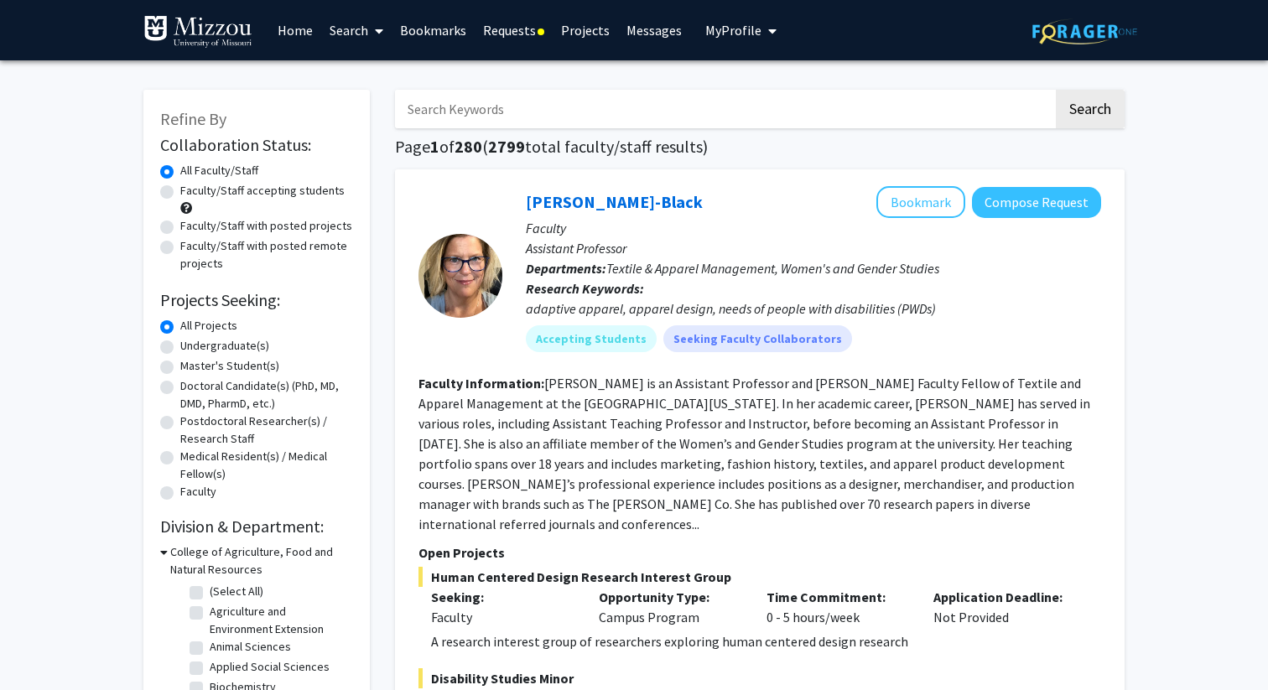
click at [531, 29] on link "Requests" at bounding box center [514, 30] width 78 height 59
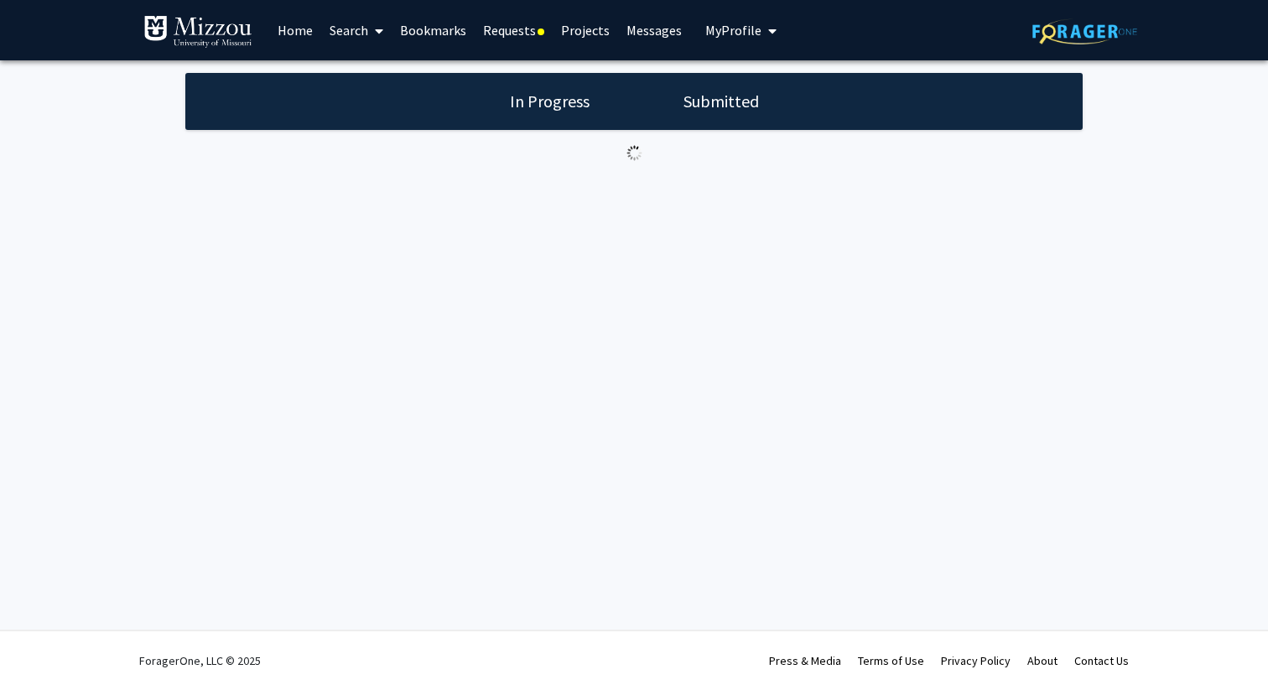
click at [589, 33] on link "Projects" at bounding box center [585, 30] width 65 height 59
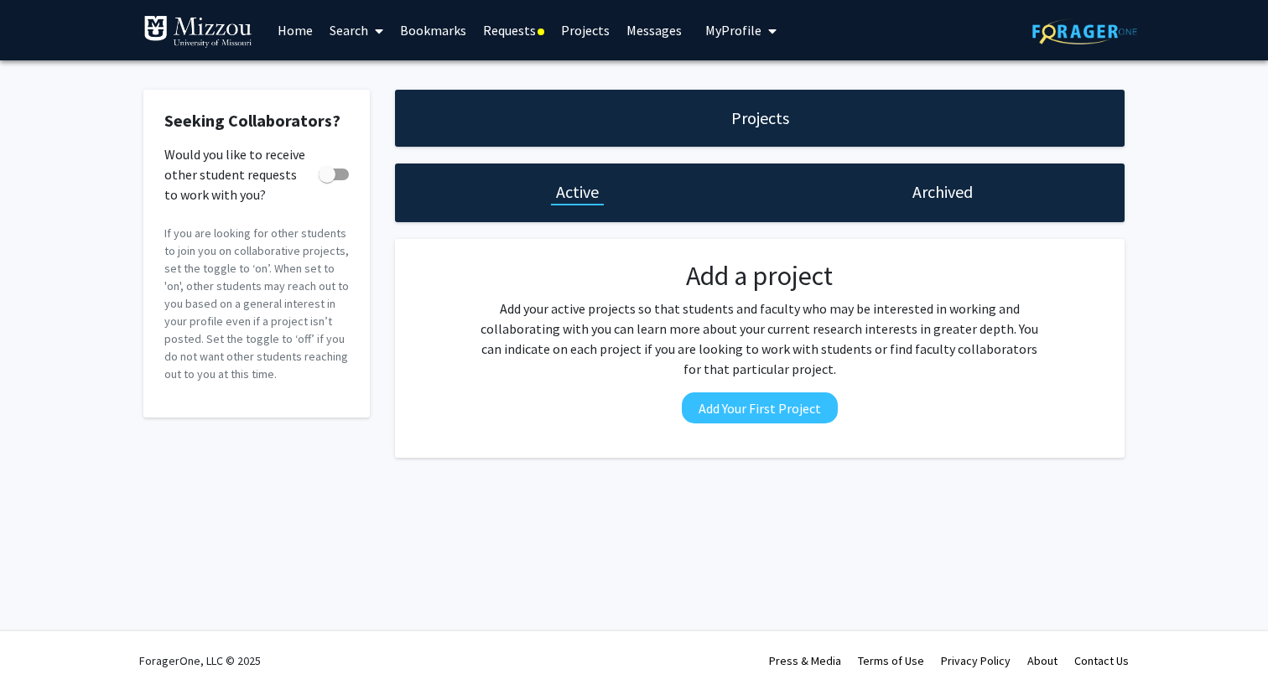
click at [511, 29] on link "Requests" at bounding box center [514, 30] width 78 height 59
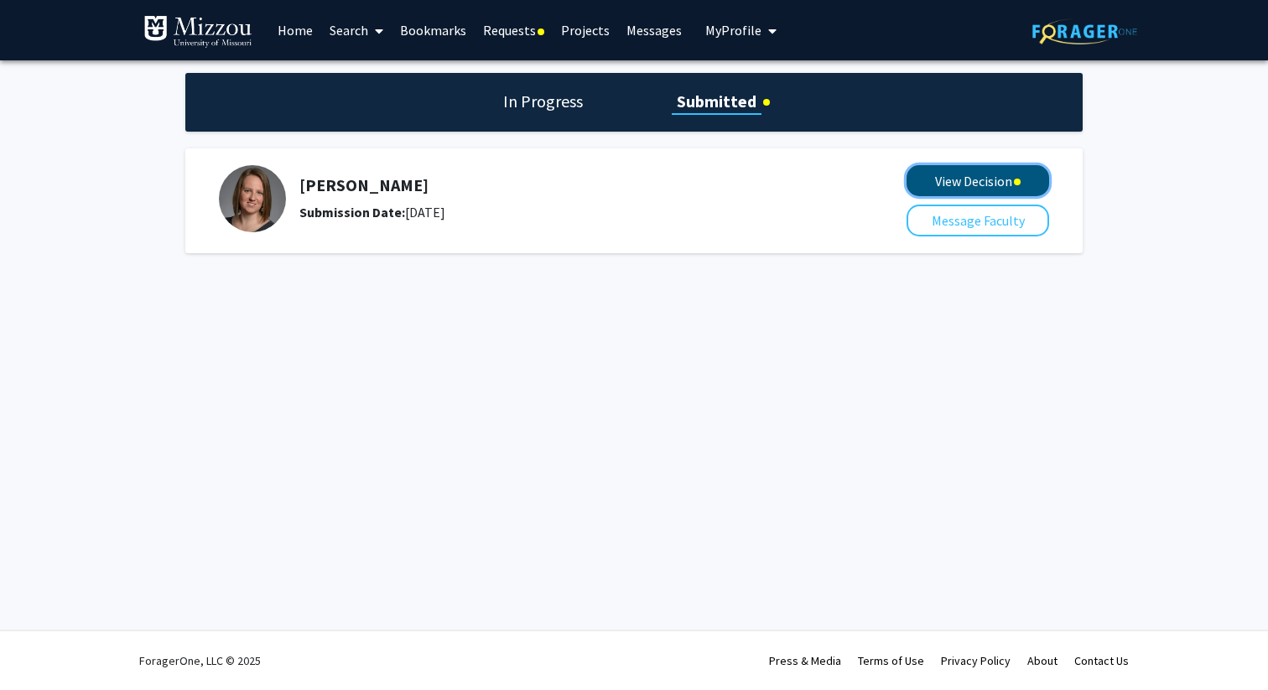
click at [954, 178] on button "View Decision" at bounding box center [978, 180] width 143 height 31
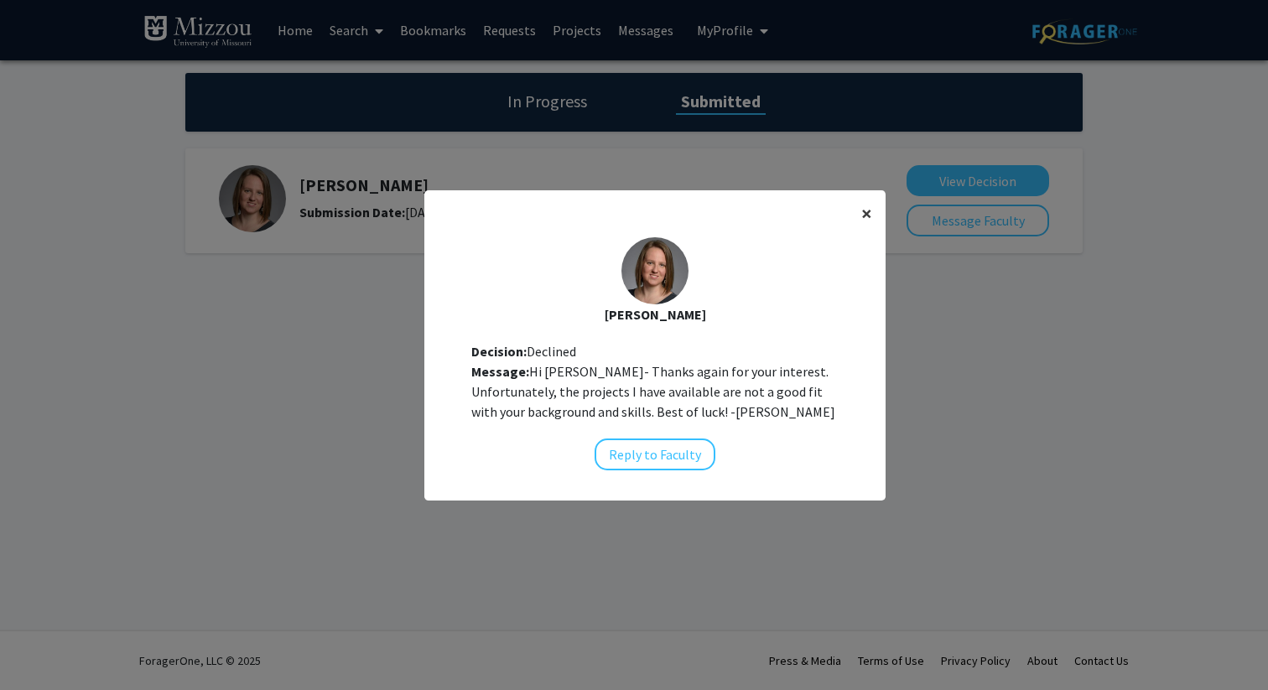
click at [867, 216] on span "×" at bounding box center [866, 213] width 11 height 26
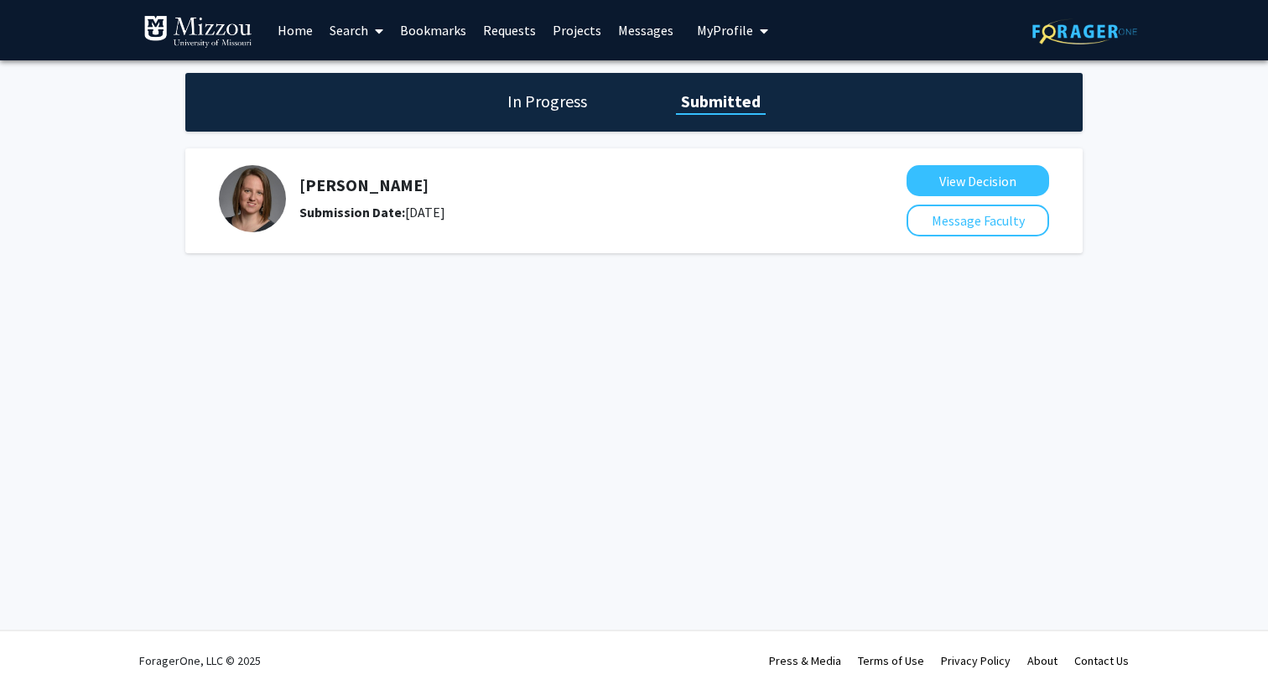
click at [313, 31] on link "Home" at bounding box center [295, 30] width 52 height 59
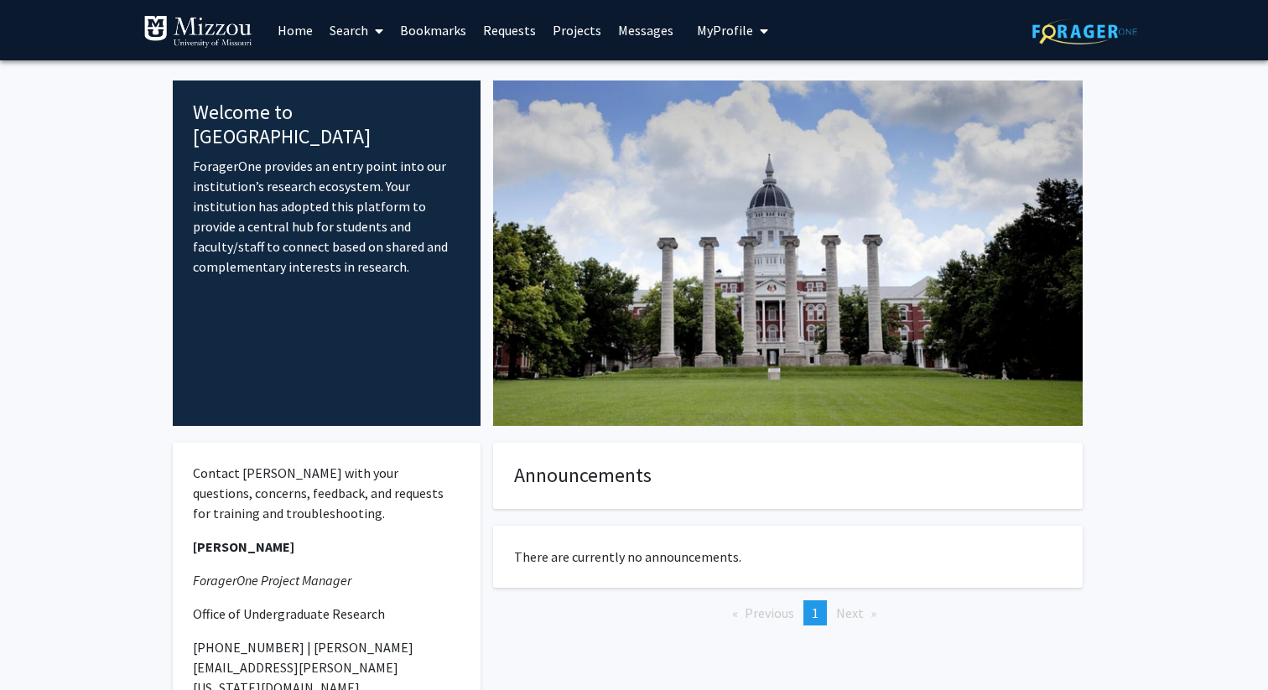
click at [365, 37] on link "Search" at bounding box center [356, 30] width 70 height 59
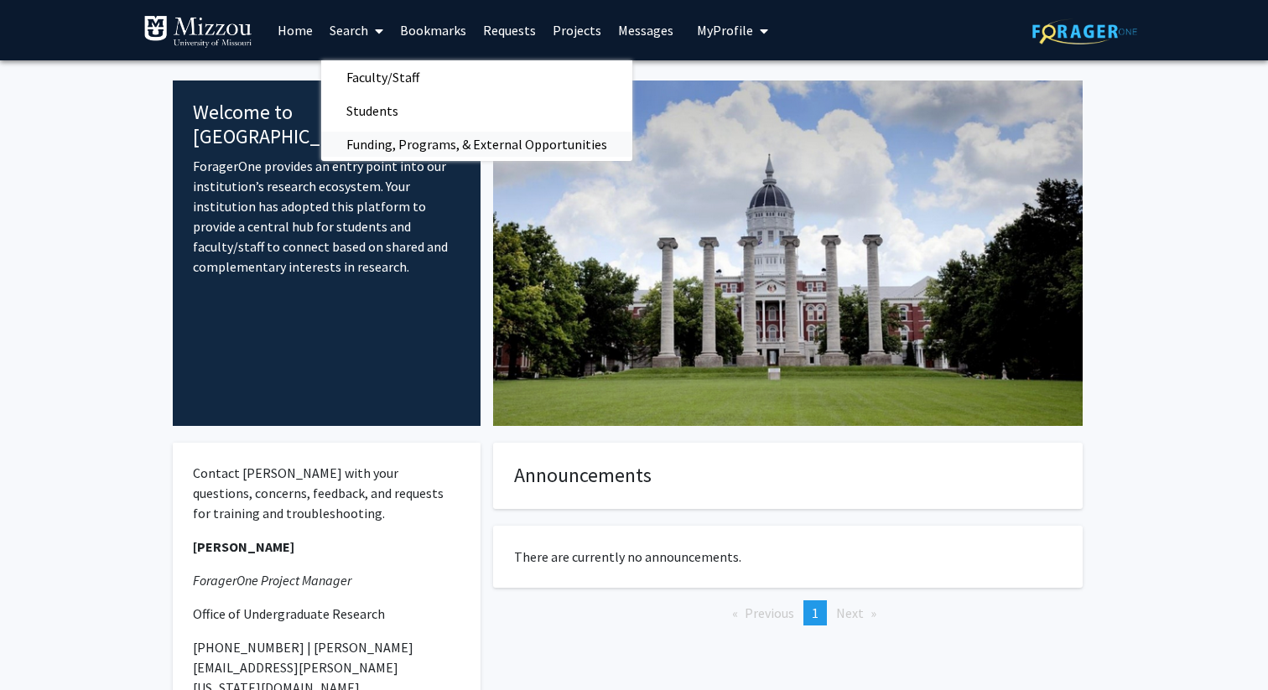
click at [384, 143] on span "Funding, Programs, & External Opportunities" at bounding box center [476, 144] width 311 height 34
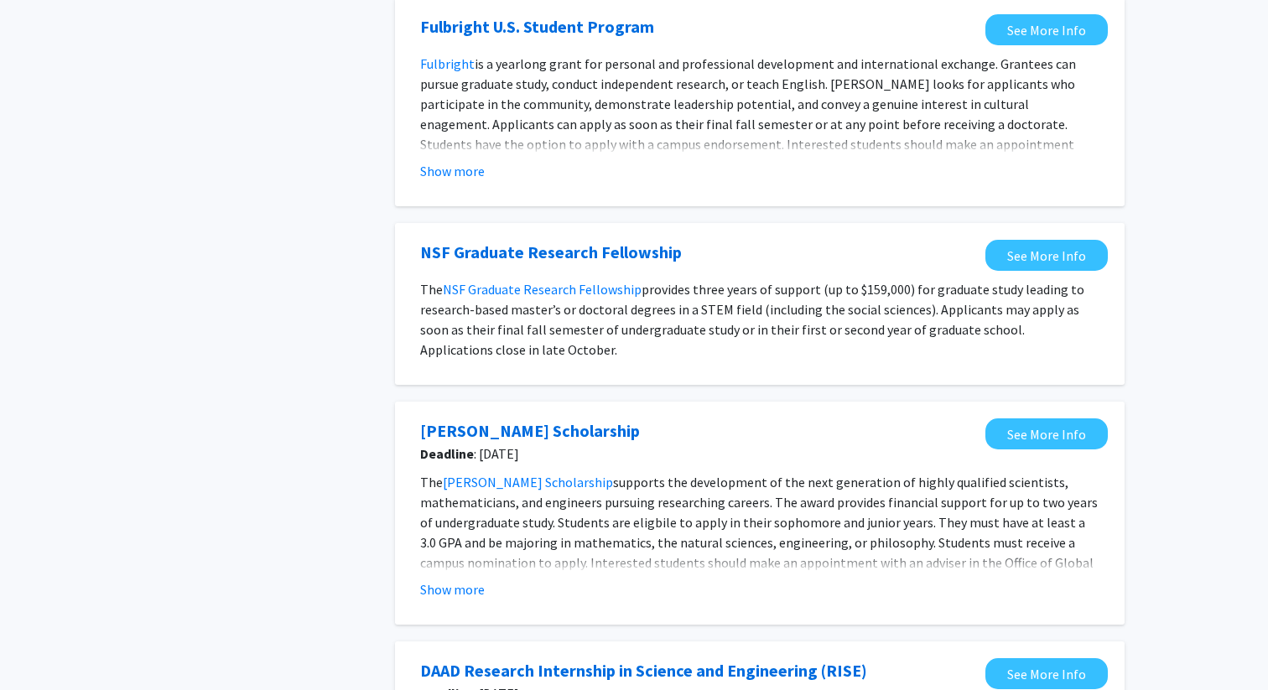
scroll to position [413, 0]
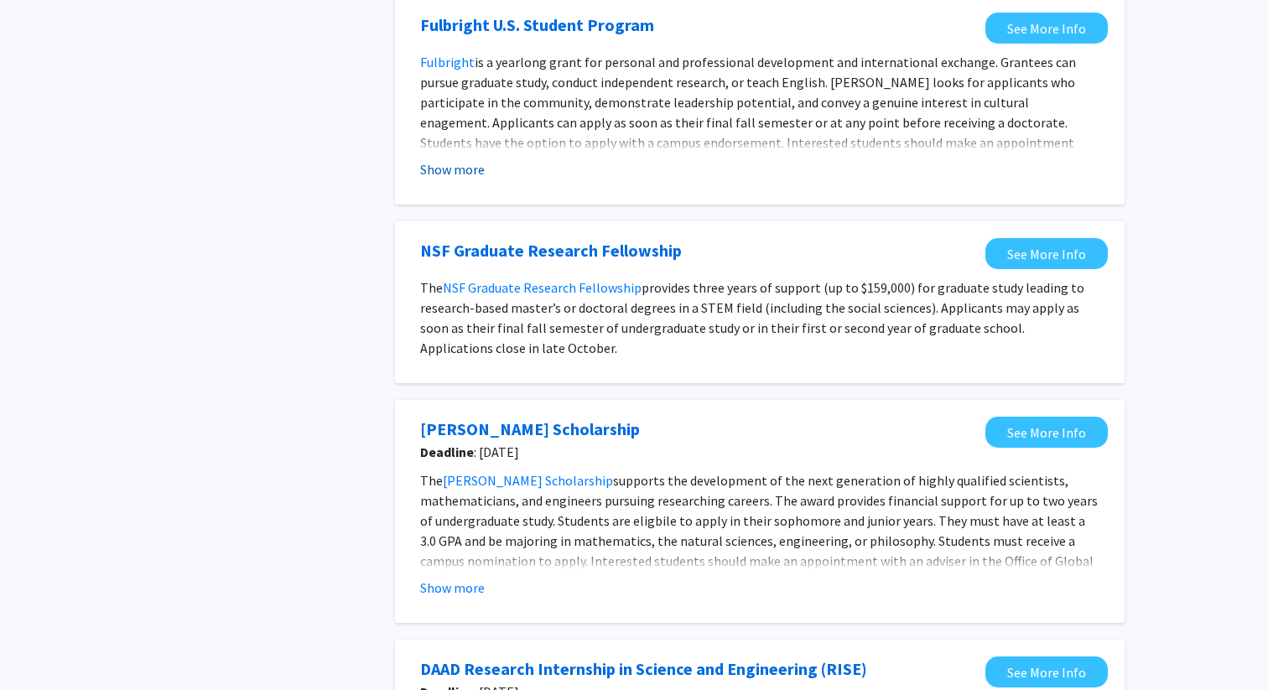
click at [466, 172] on button "Show more" at bounding box center [452, 169] width 65 height 20
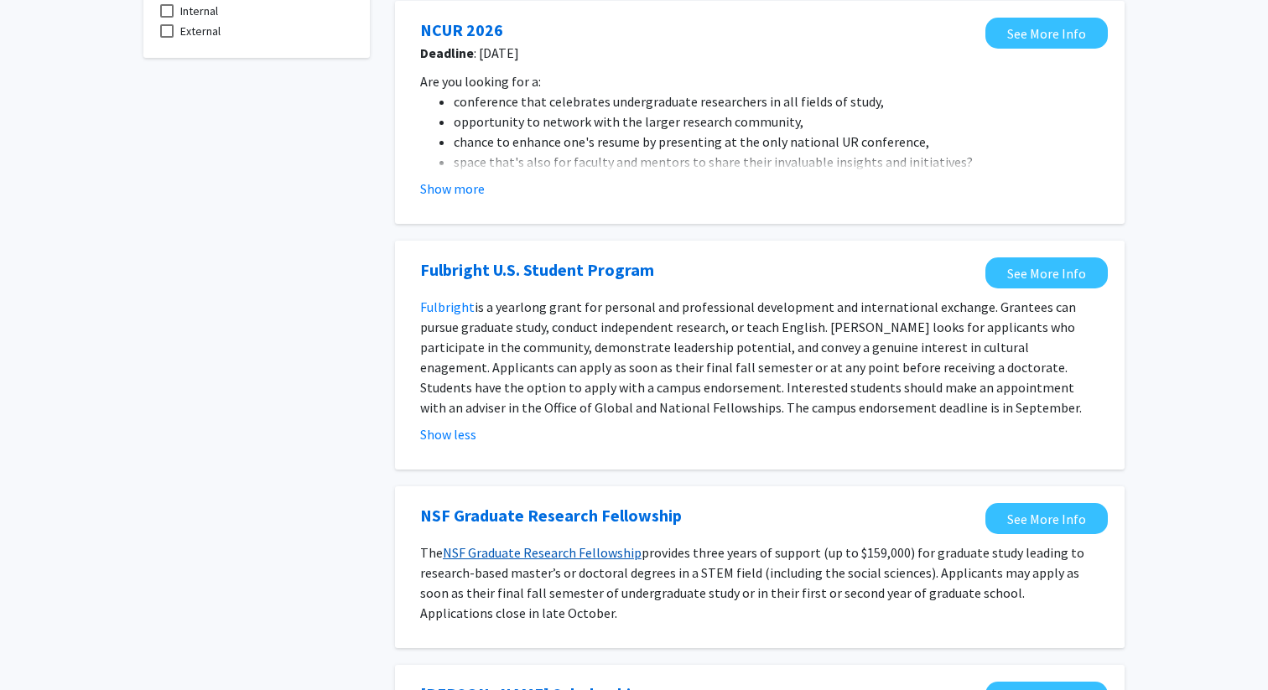
scroll to position [0, 0]
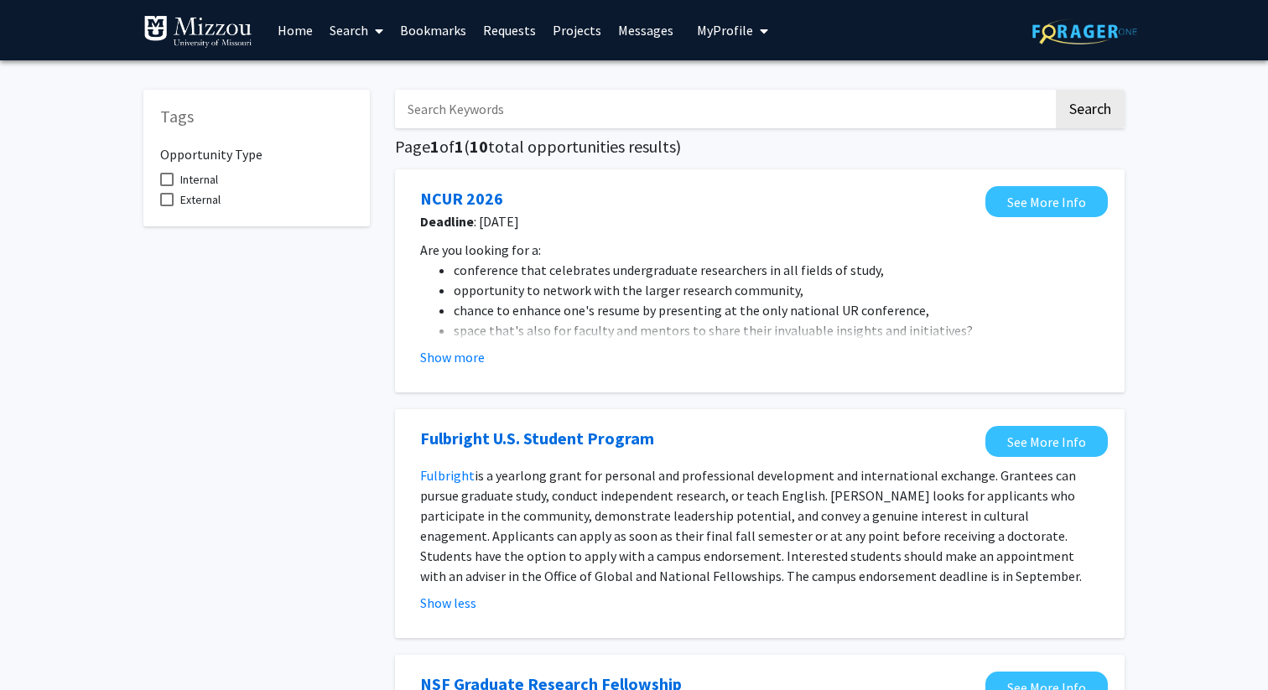
click at [166, 184] on span at bounding box center [166, 179] width 13 height 13
click at [166, 186] on input "Internal" at bounding box center [166, 186] width 1 height 1
checkbox input "true"
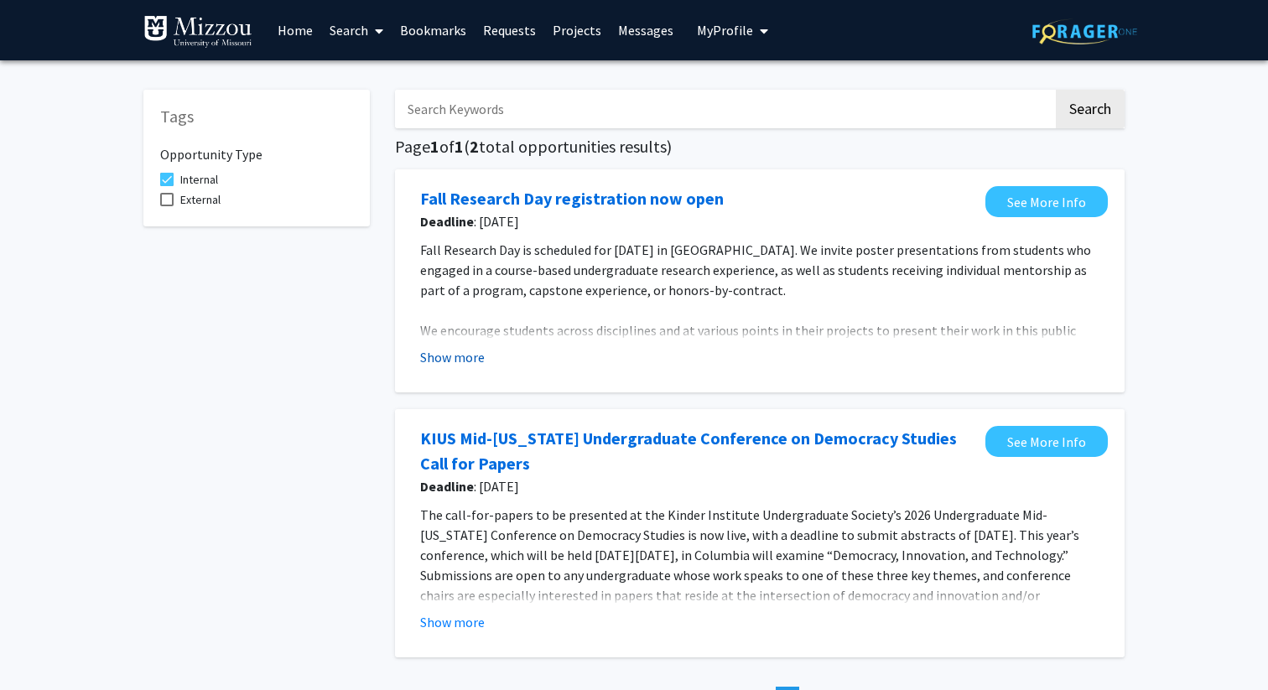
click at [460, 360] on button "Show more" at bounding box center [452, 357] width 65 height 20
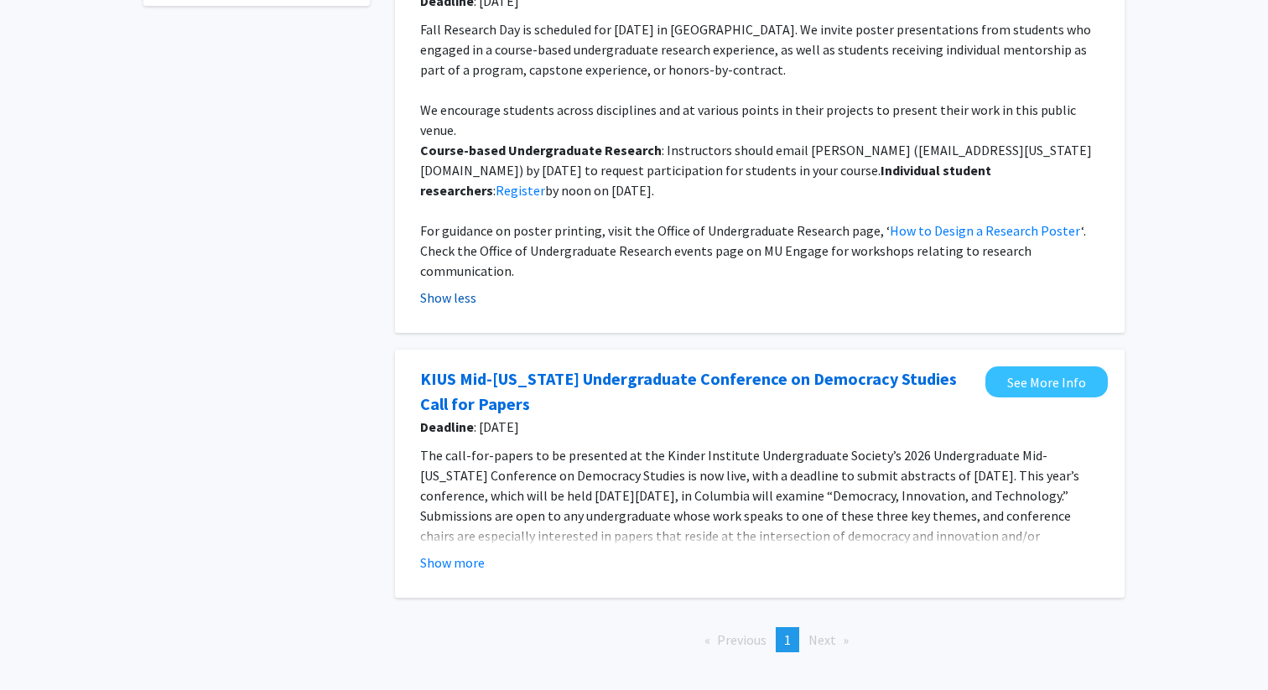
scroll to position [264, 0]
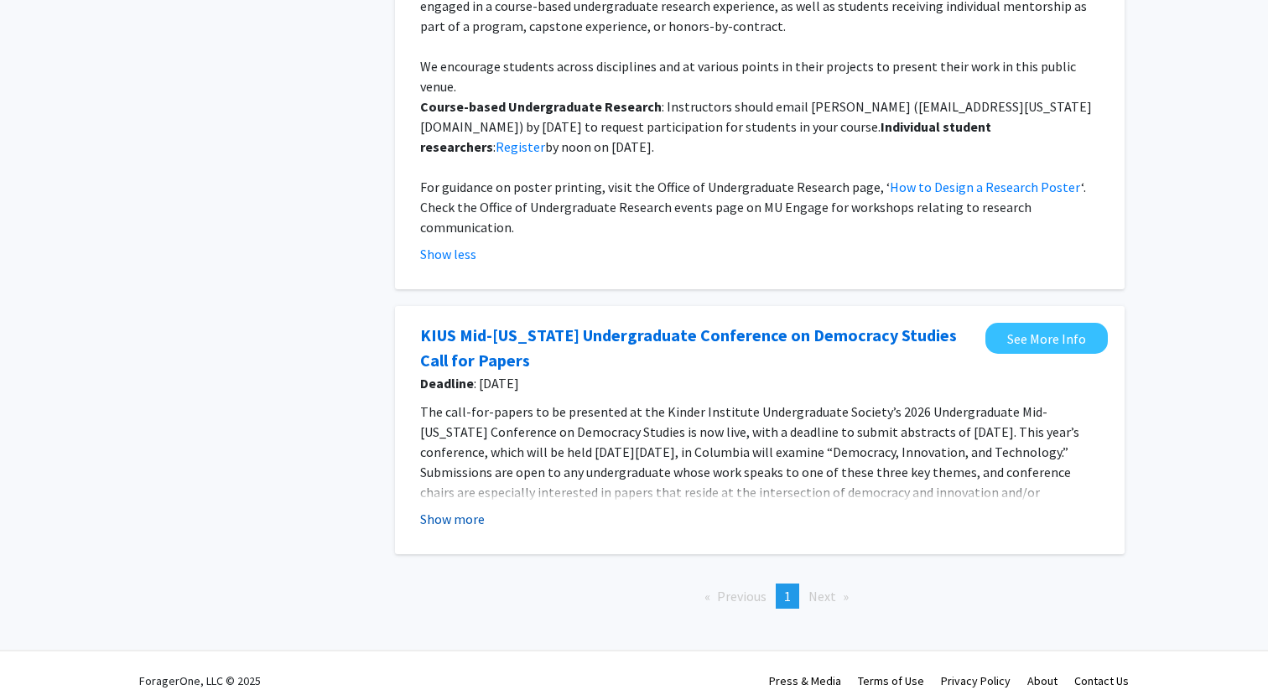
click at [458, 509] on button "Show more" at bounding box center [452, 519] width 65 height 20
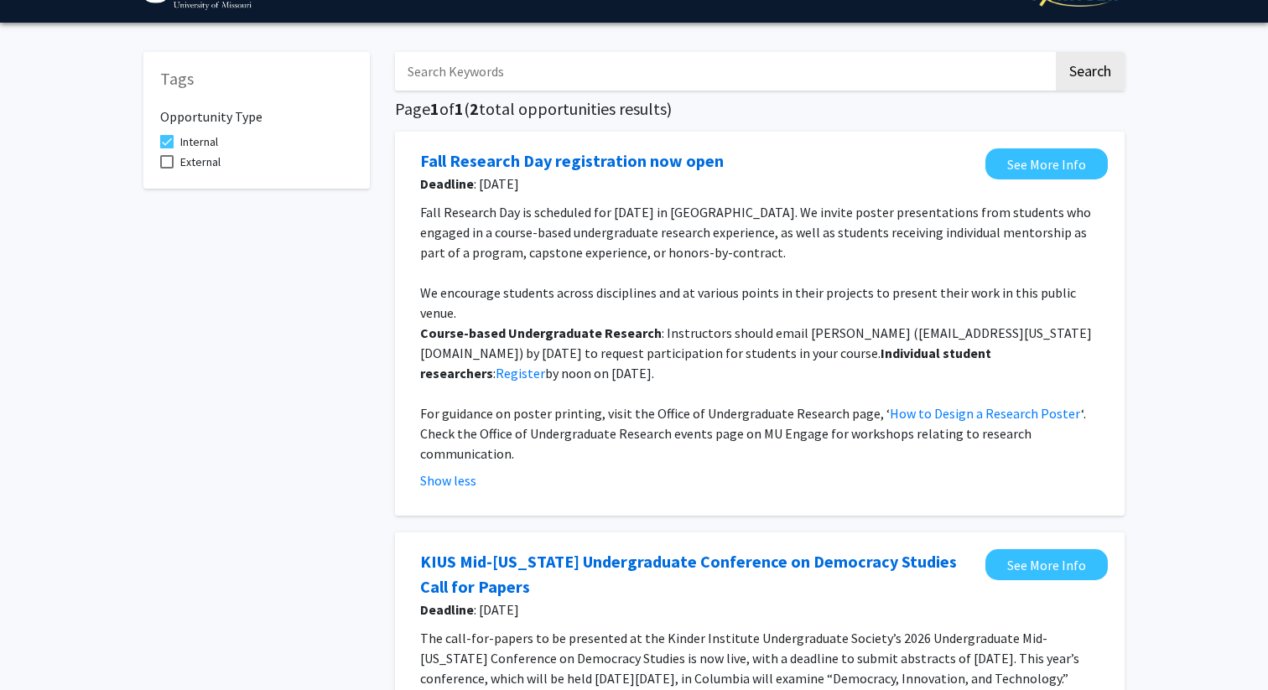
scroll to position [0, 0]
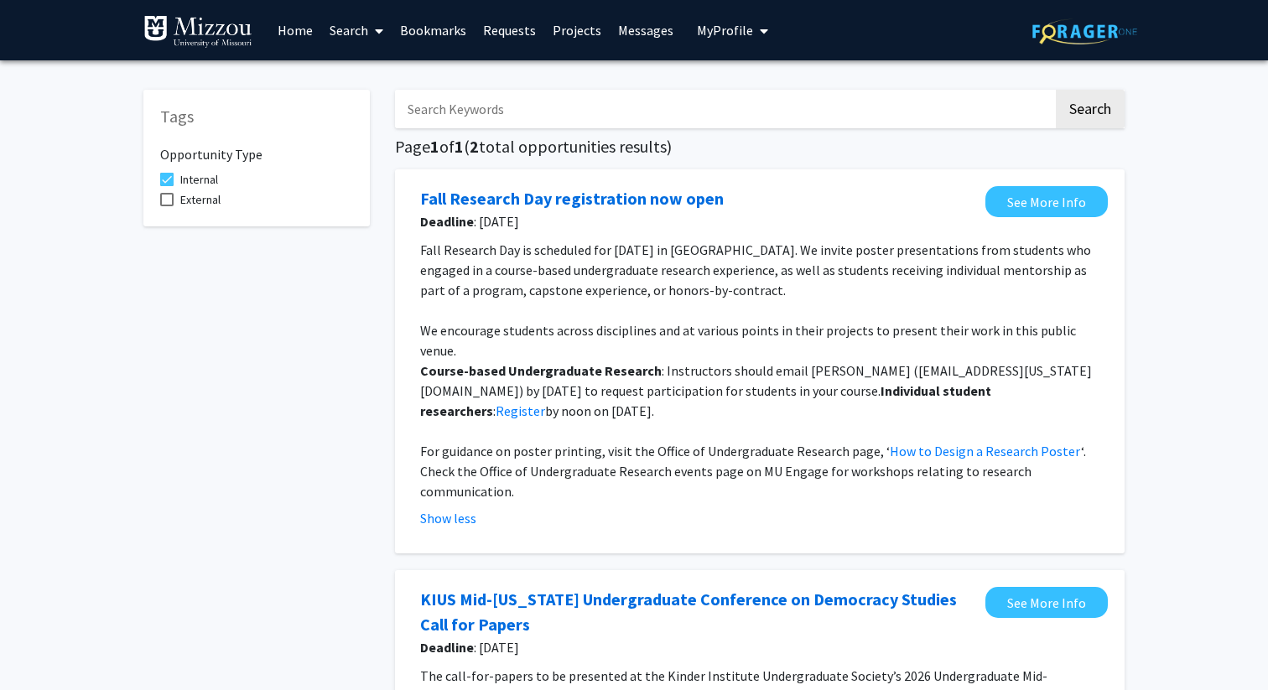
click at [638, 33] on link "Messages" at bounding box center [646, 30] width 72 height 59
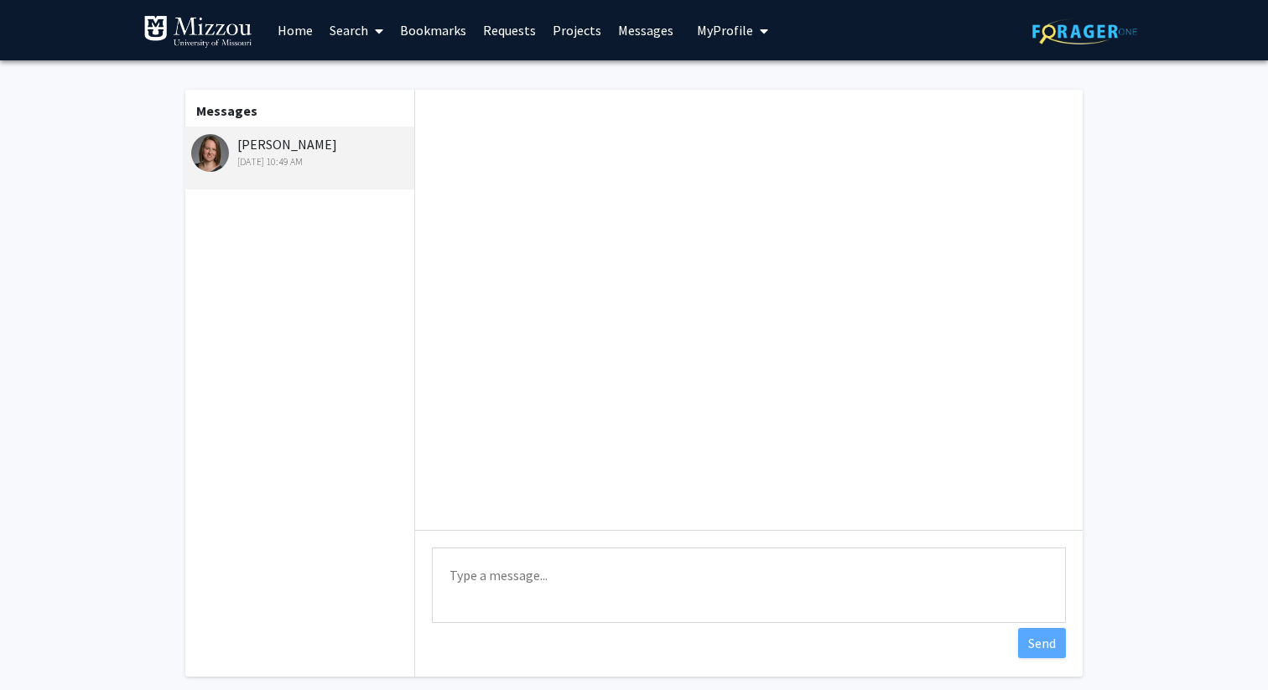
scroll to position [90, 0]
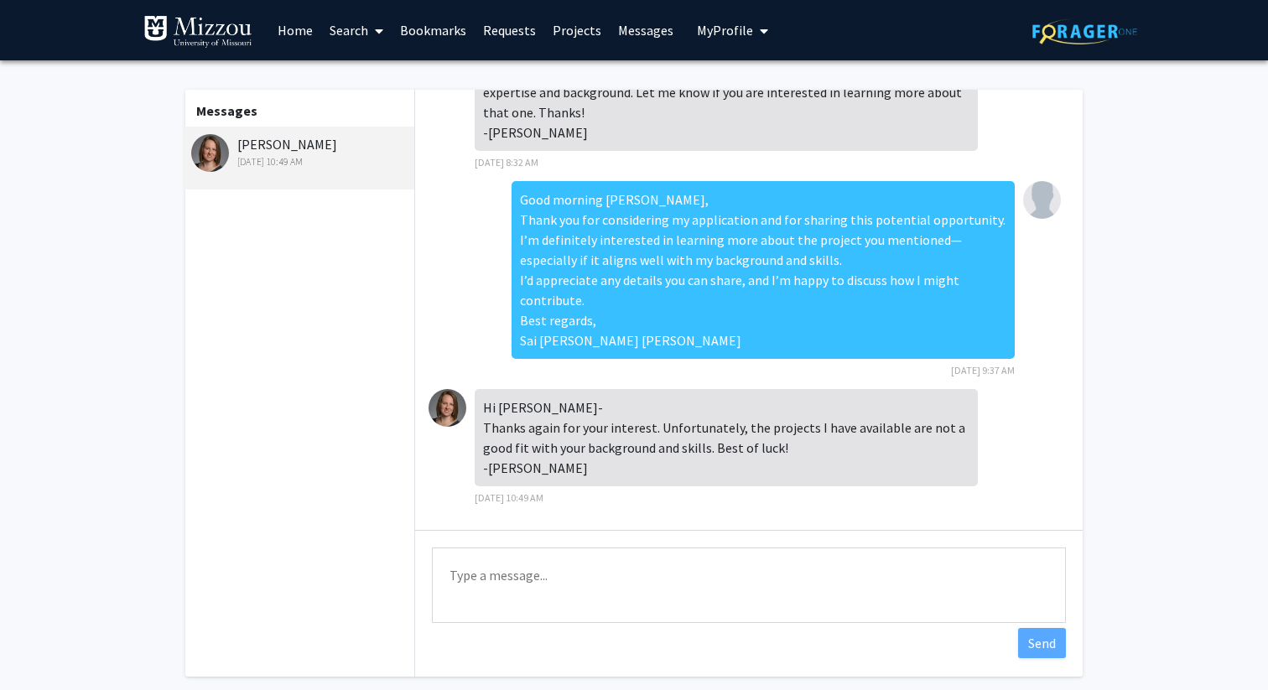
click at [728, 30] on span "My Profile" at bounding box center [725, 30] width 56 height 17
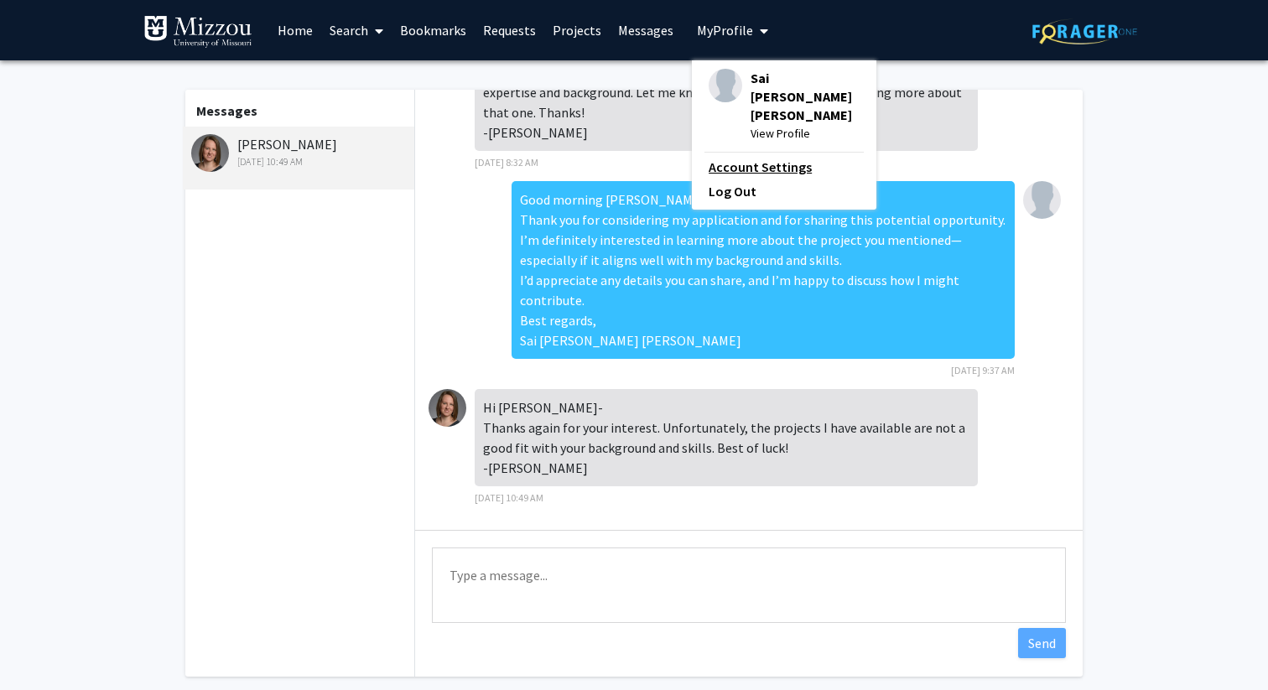
click at [736, 157] on link "Account Settings" at bounding box center [784, 167] width 151 height 20
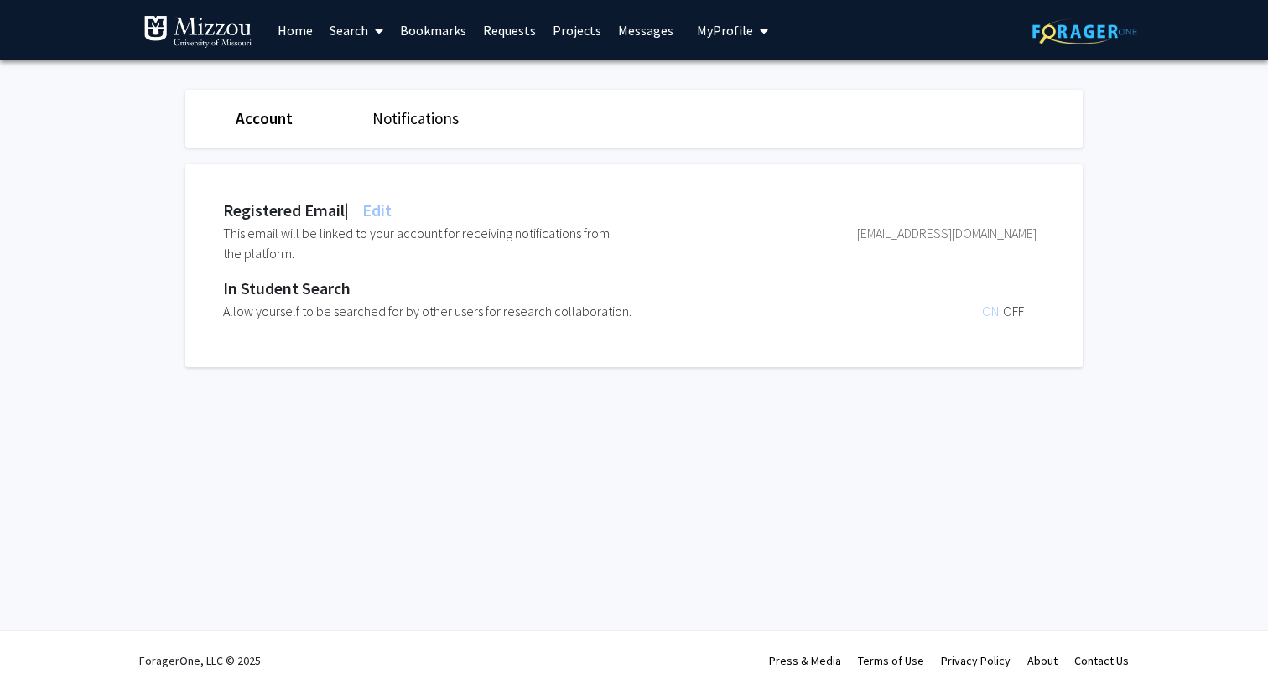
click at [718, 30] on span "My Profile" at bounding box center [725, 30] width 56 height 17
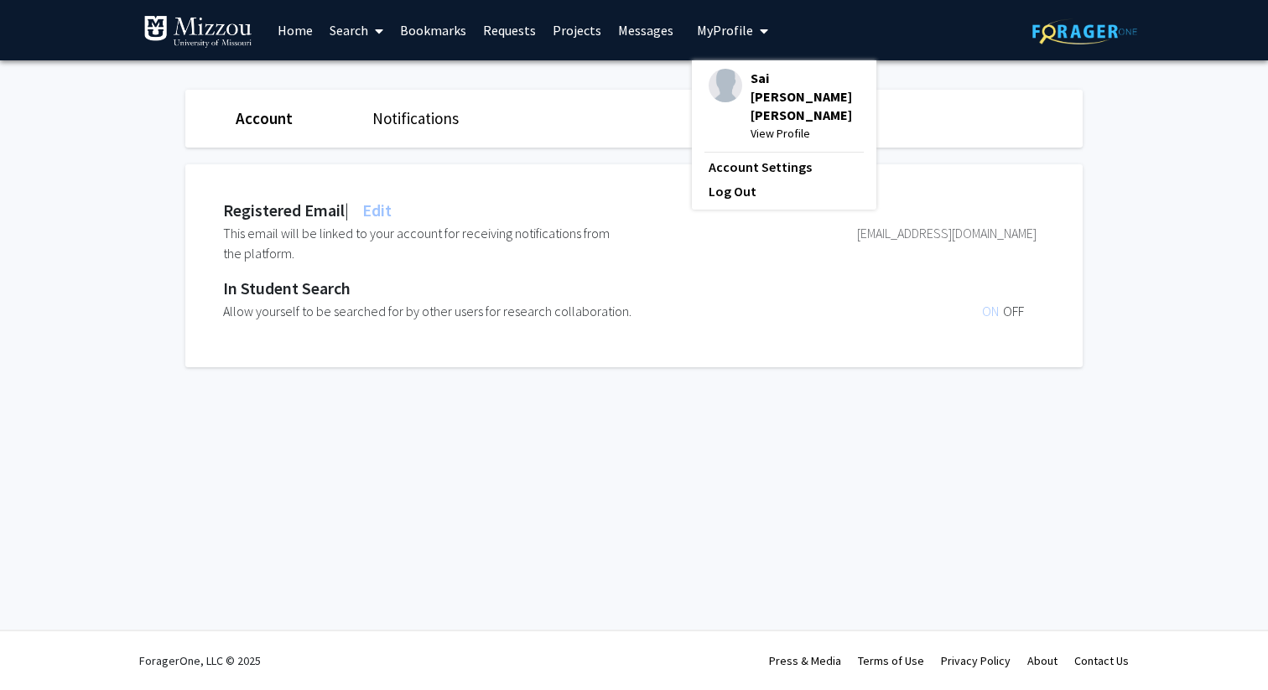
click at [775, 124] on span "View Profile" at bounding box center [805, 133] width 109 height 18
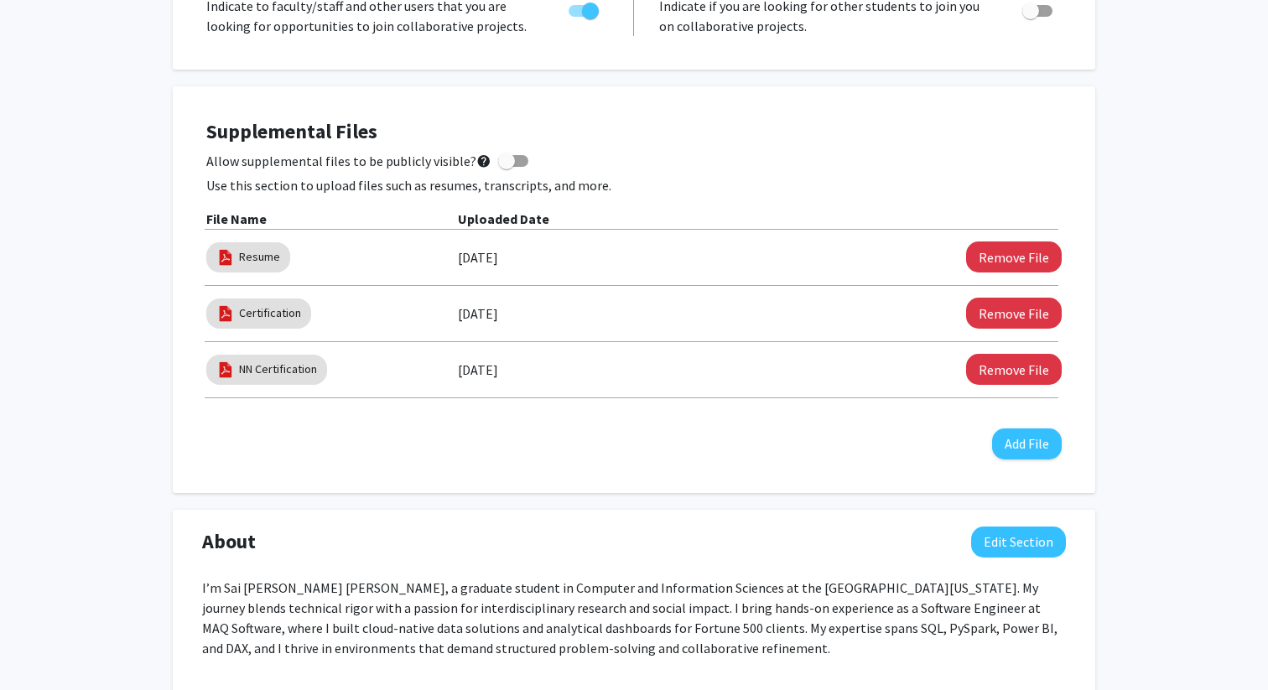
scroll to position [457, 0]
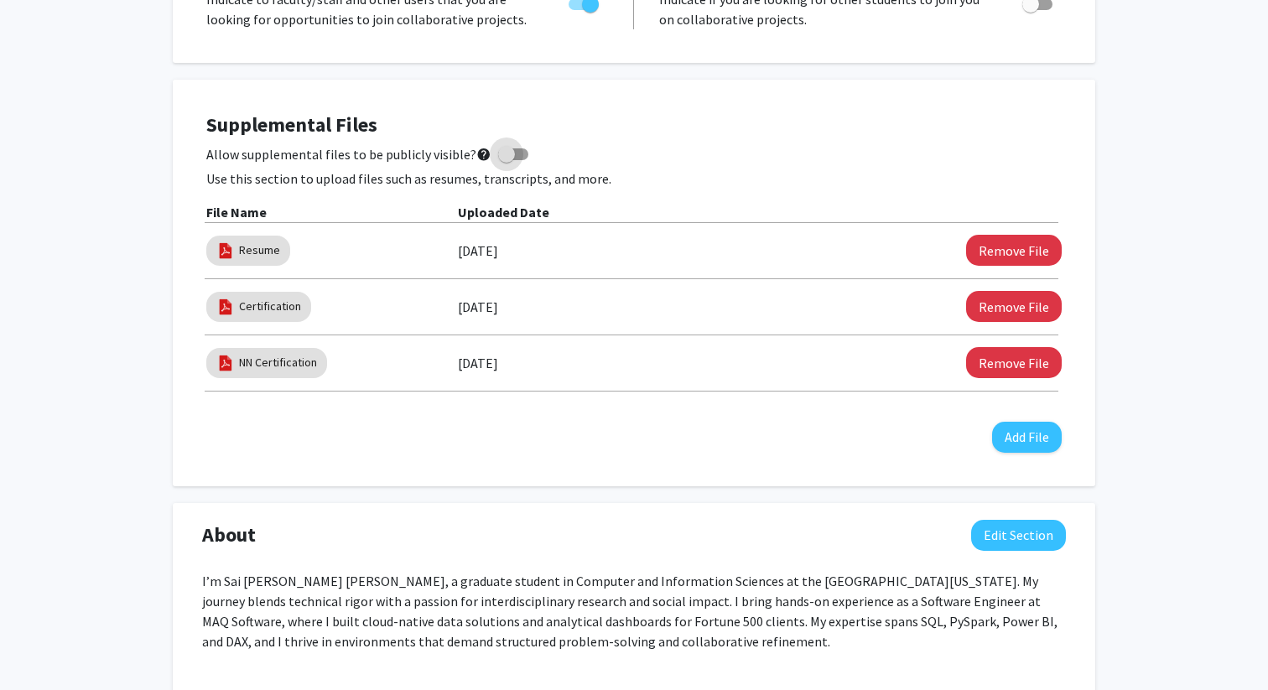
click at [501, 154] on span at bounding box center [506, 154] width 17 height 17
click at [506, 160] on input "Allow supplemental files to be publicly visible? help" at bounding box center [506, 160] width 1 height 1
checkbox input "true"
click at [1005, 251] on button "Remove File" at bounding box center [1014, 250] width 96 height 31
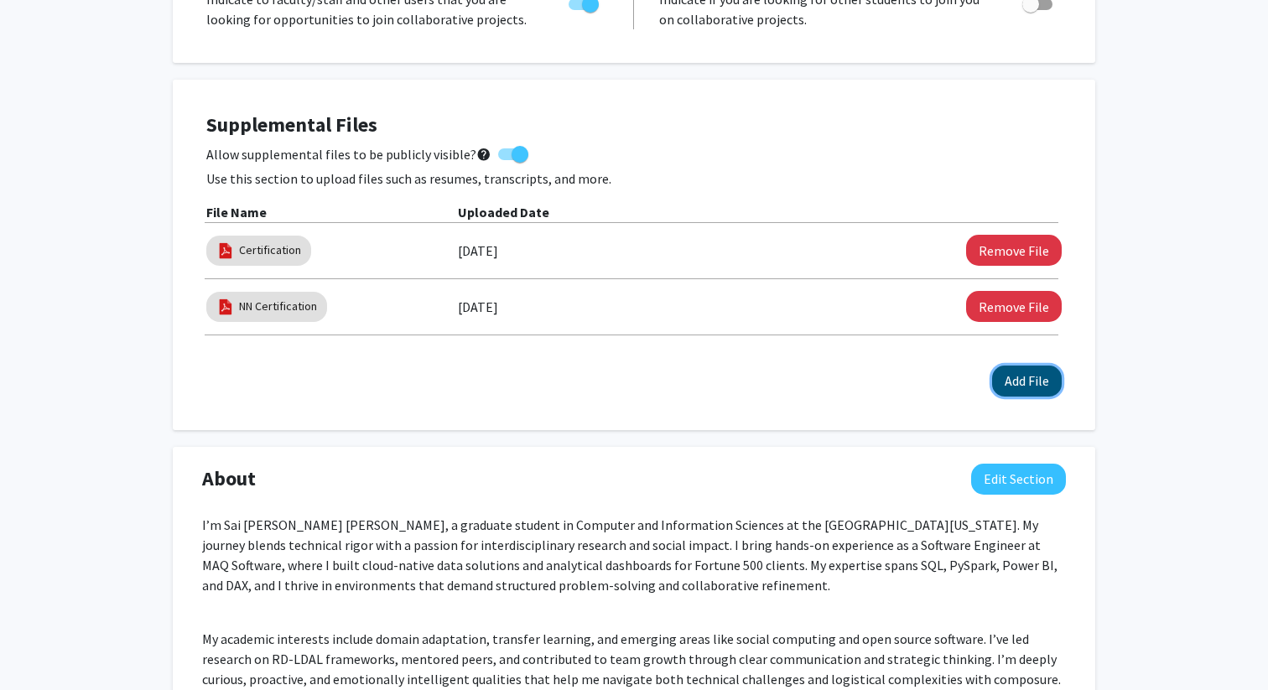
click at [1037, 379] on button "Add File" at bounding box center [1027, 381] width 70 height 31
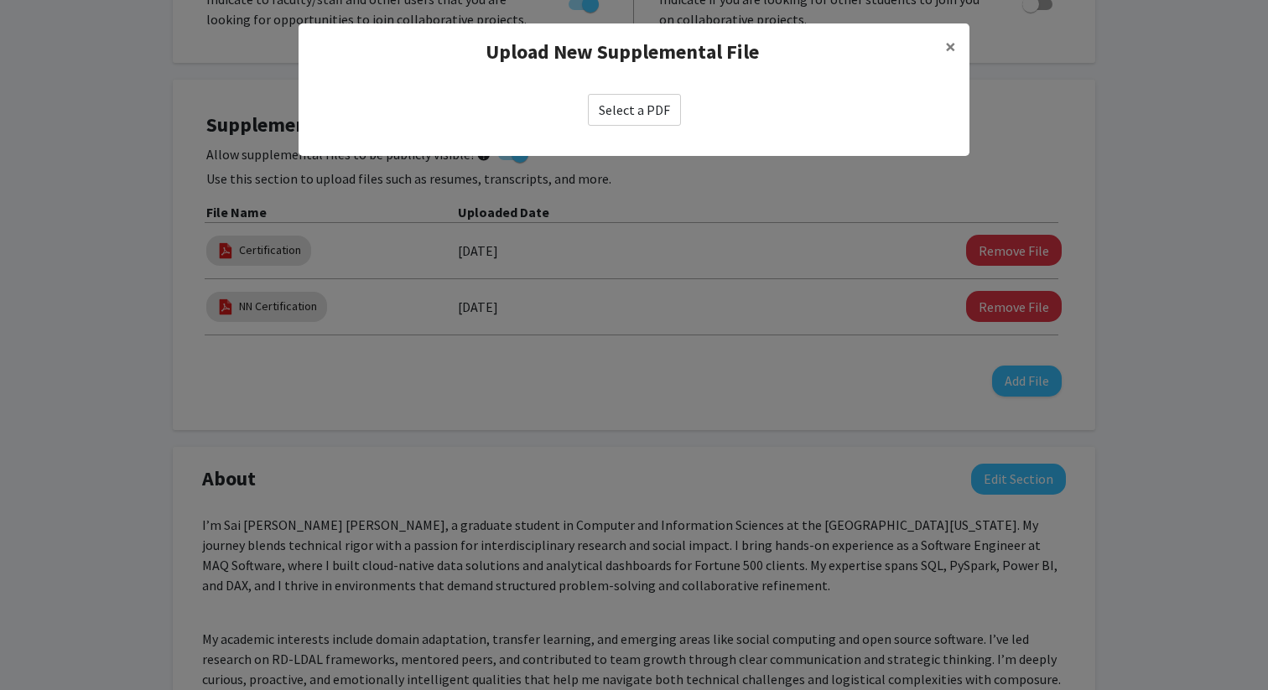
click at [641, 109] on label "Select a PDF" at bounding box center [634, 110] width 93 height 32
click at [0, 0] on input "Select a PDF" at bounding box center [0, 0] width 0 height 0
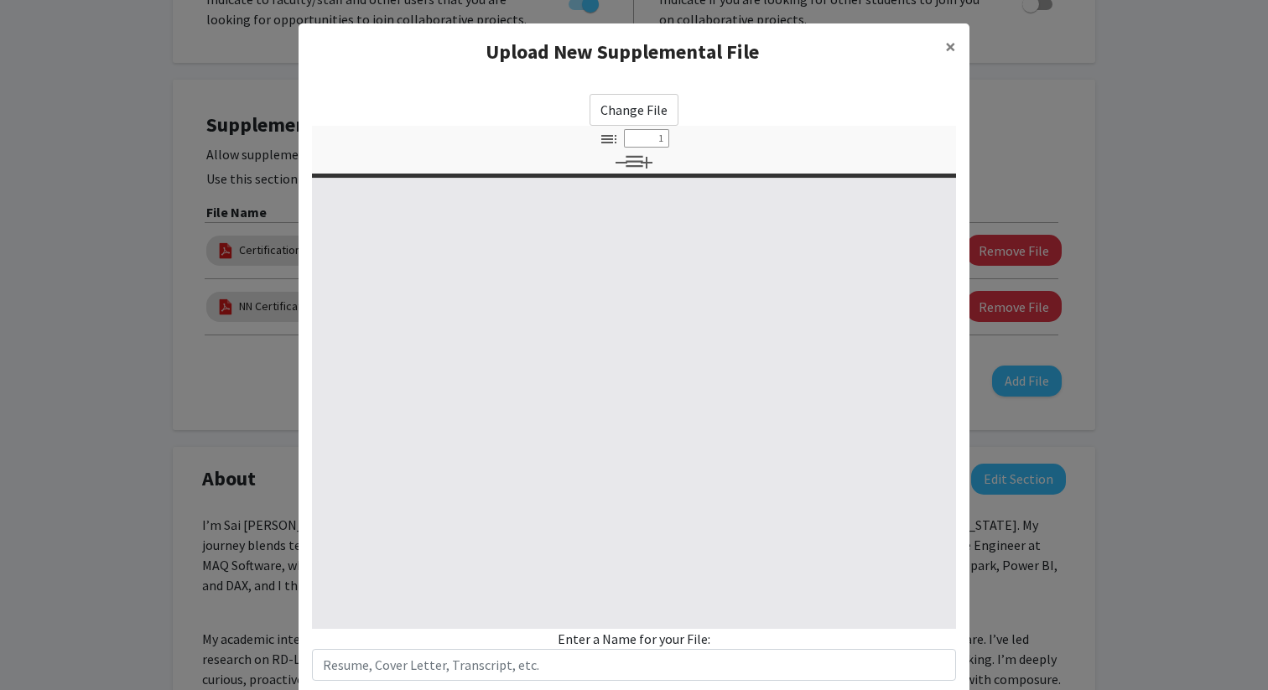
select select "custom"
type input "0"
select select "custom"
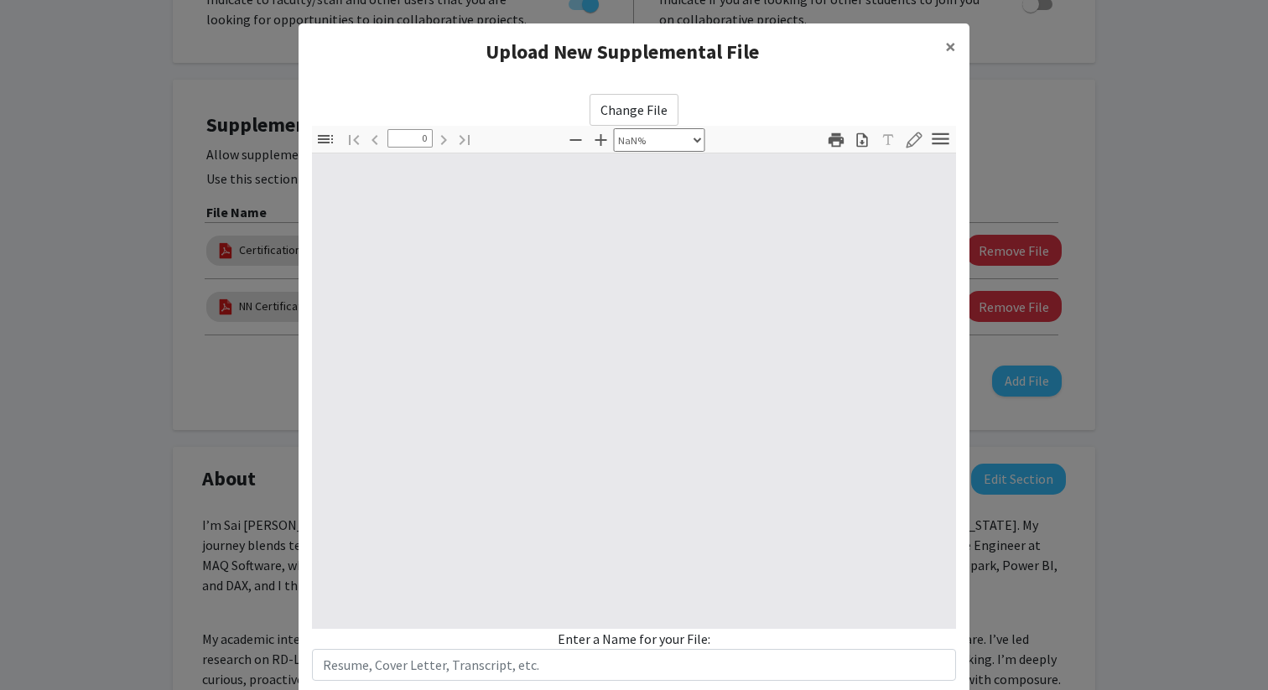
type input "1"
select select "auto"
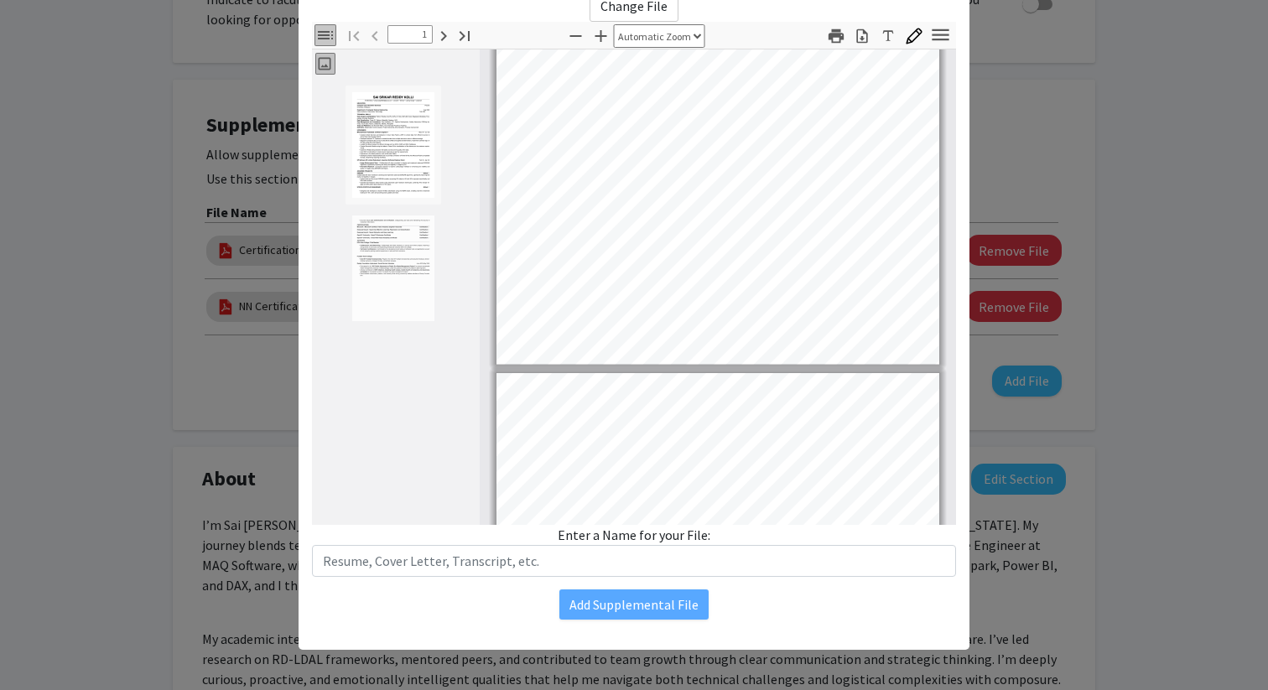
scroll to position [268, 0]
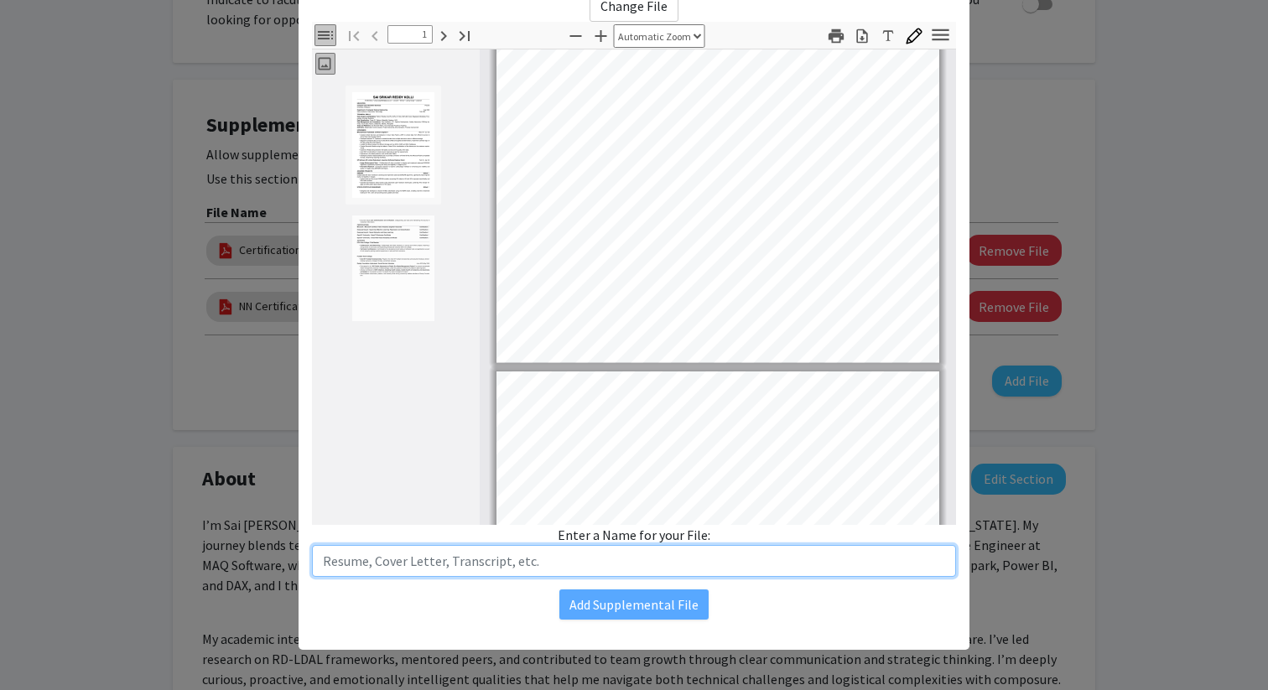
click at [479, 566] on input "text" at bounding box center [634, 561] width 644 height 32
type input "Resume"
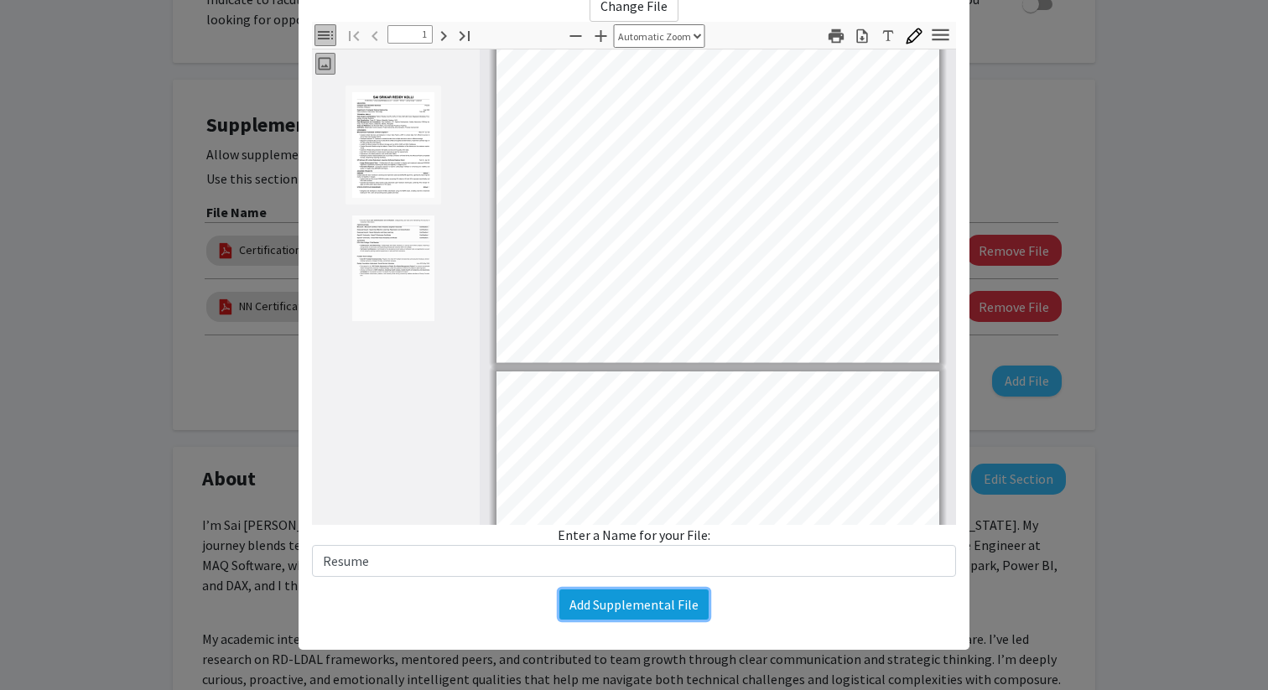
click at [642, 611] on button "Add Supplemental File" at bounding box center [633, 605] width 149 height 30
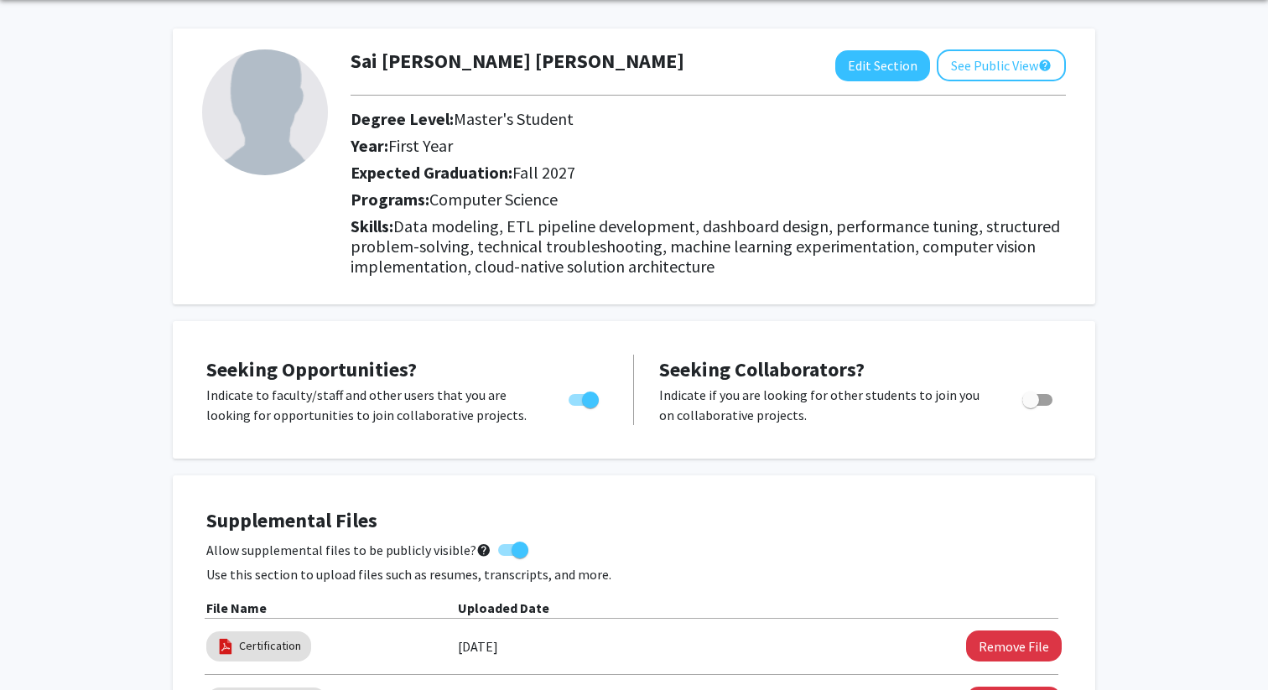
scroll to position [0, 0]
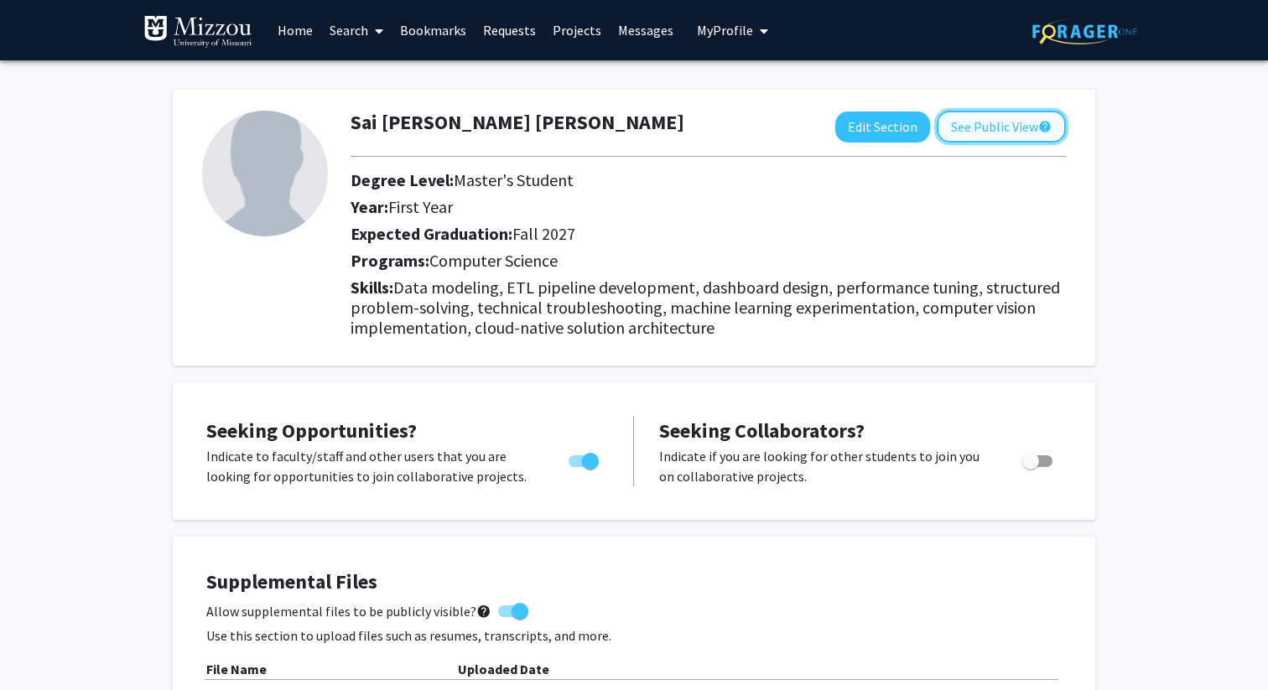
click at [980, 129] on button "See Public View help" at bounding box center [1001, 127] width 129 height 32
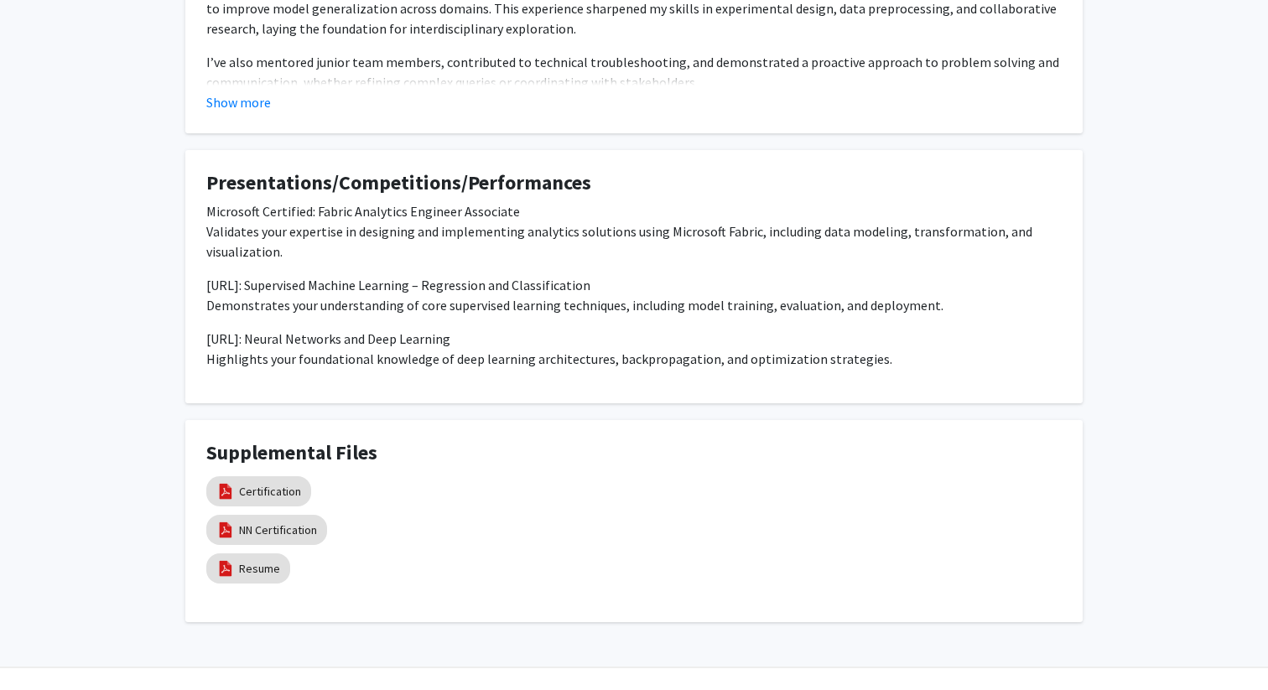
scroll to position [827, 0]
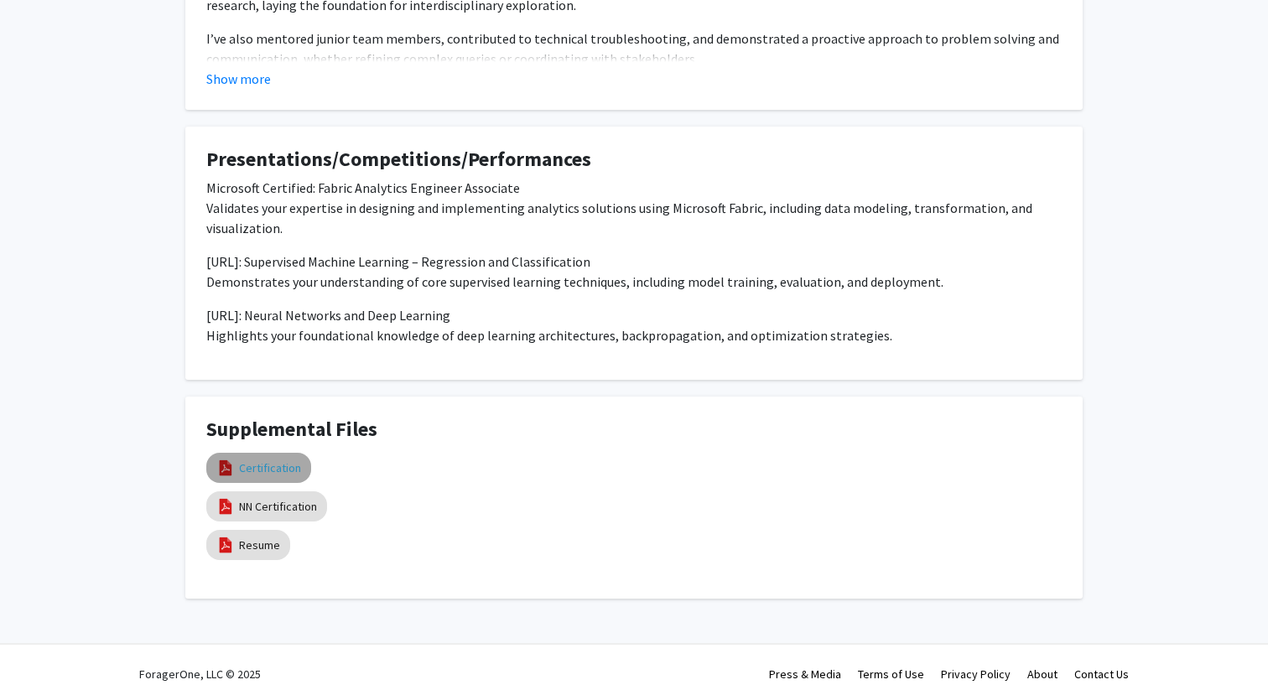
click at [277, 460] on link "Certification" at bounding box center [270, 469] width 62 height 18
select select "custom"
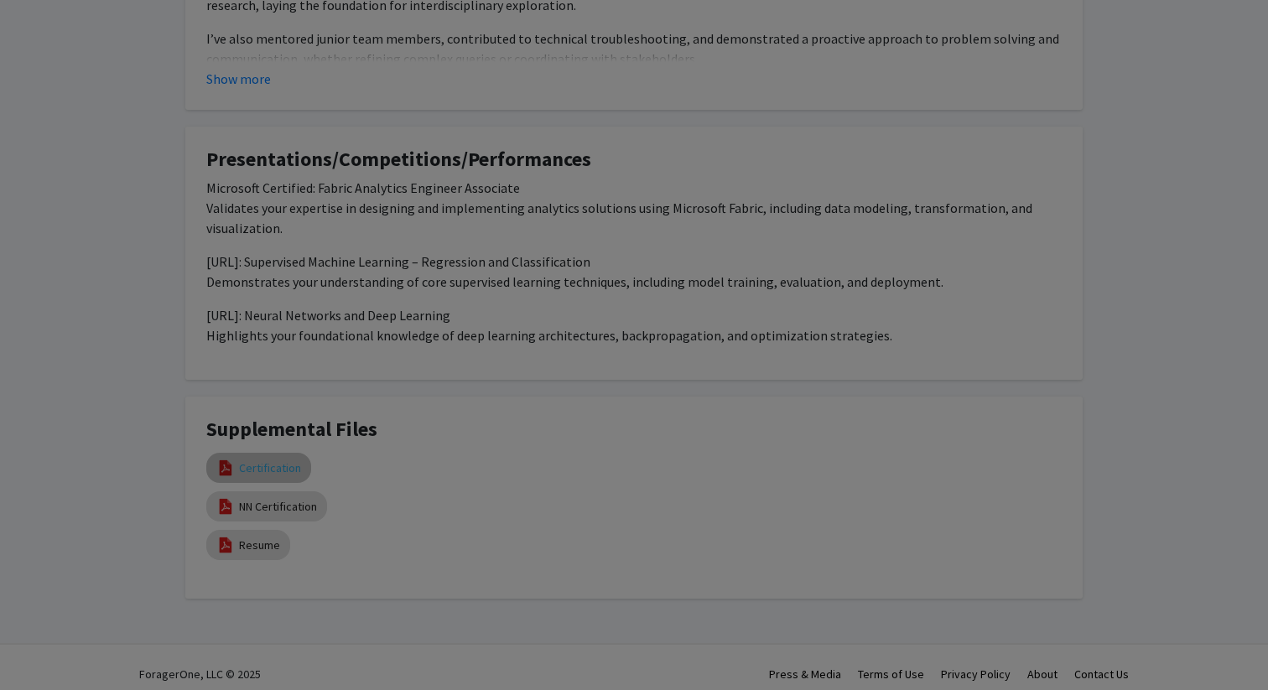
type input "0"
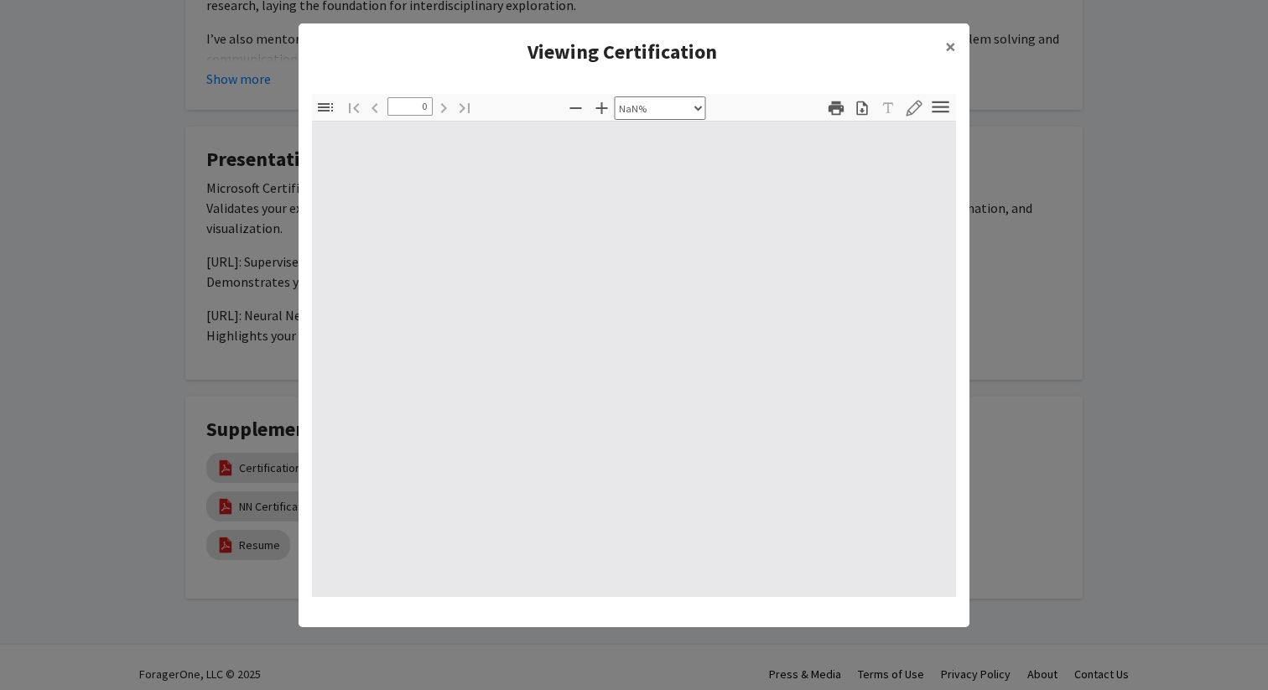
select select "auto"
type input "1"
select select "auto"
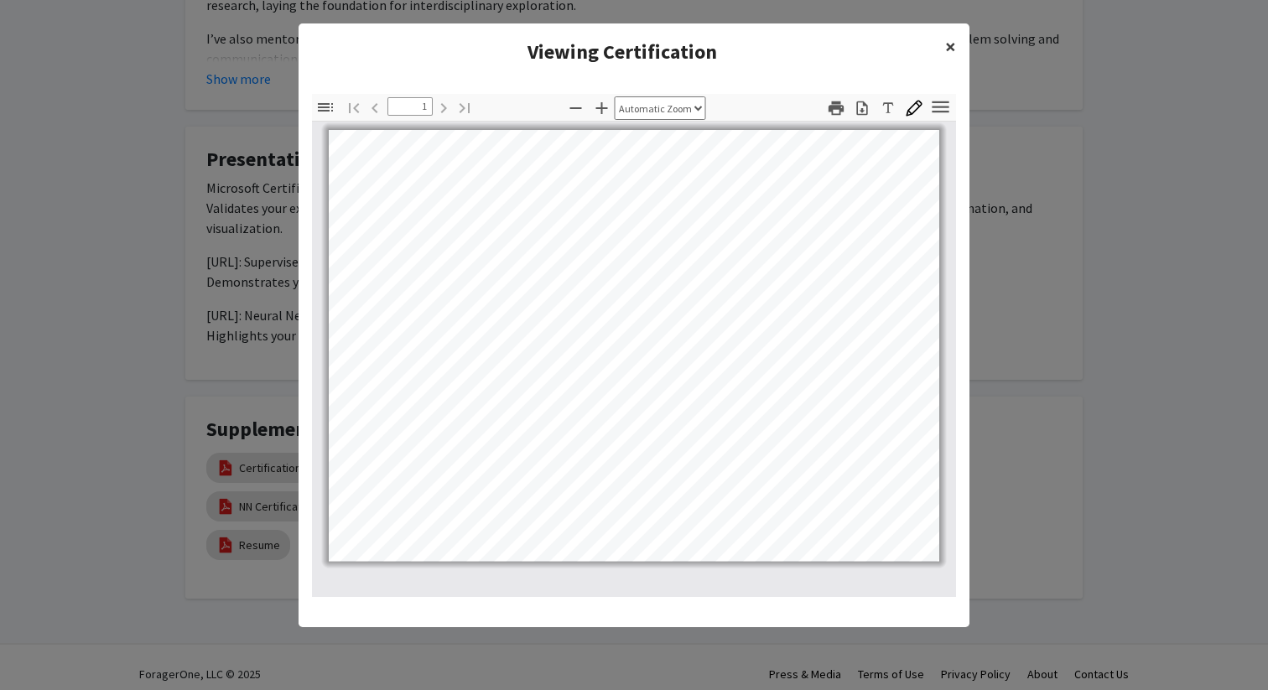
click at [948, 51] on span "×" at bounding box center [950, 47] width 11 height 26
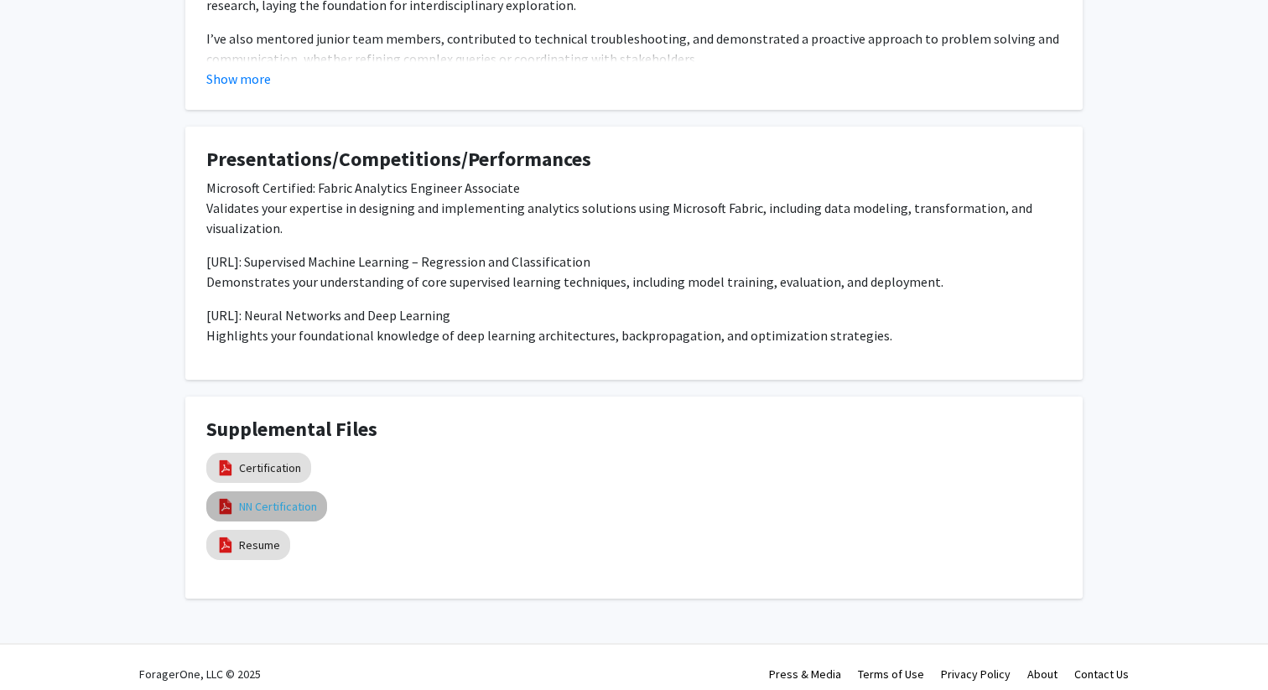
click at [294, 498] on link "NN Certification" at bounding box center [278, 507] width 78 height 18
select select "custom"
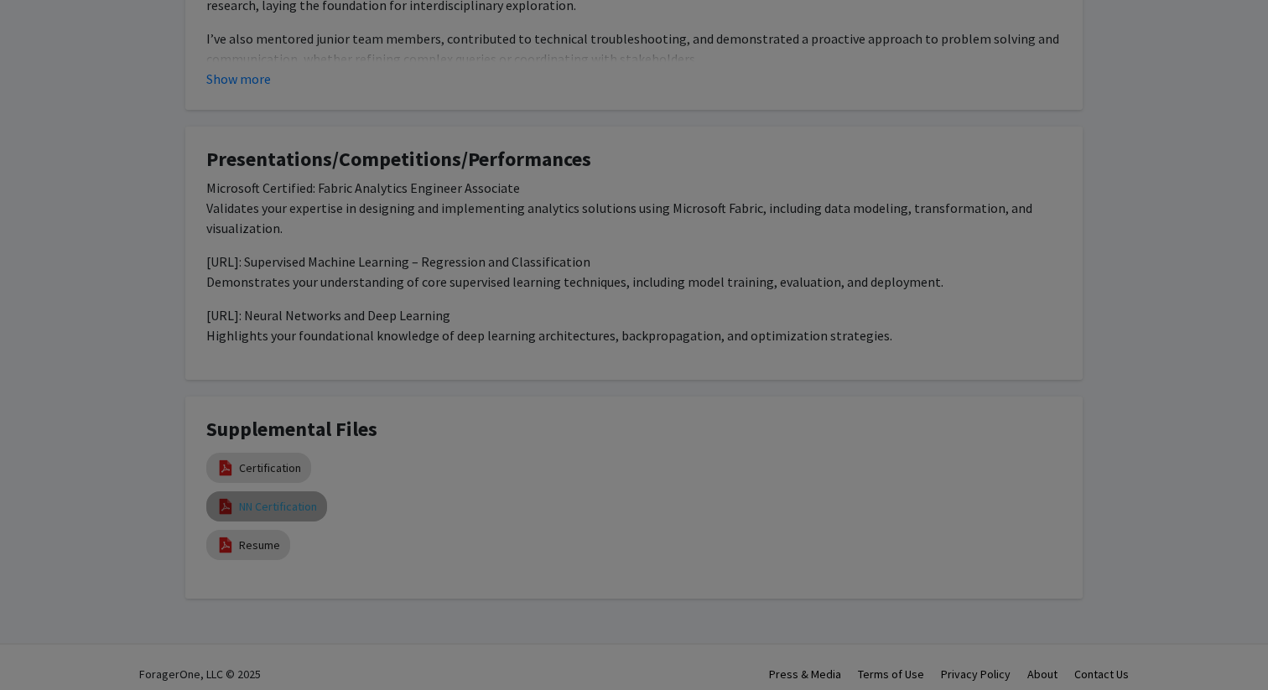
type input "0"
select select "custom"
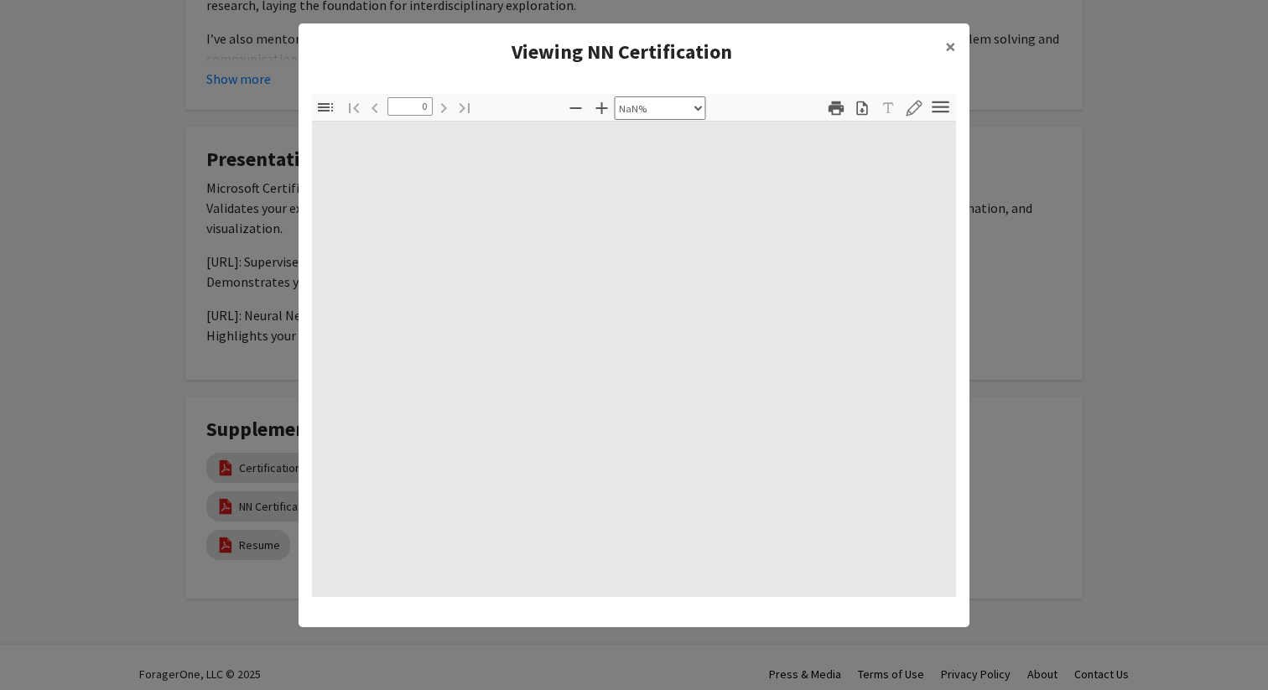
type input "1"
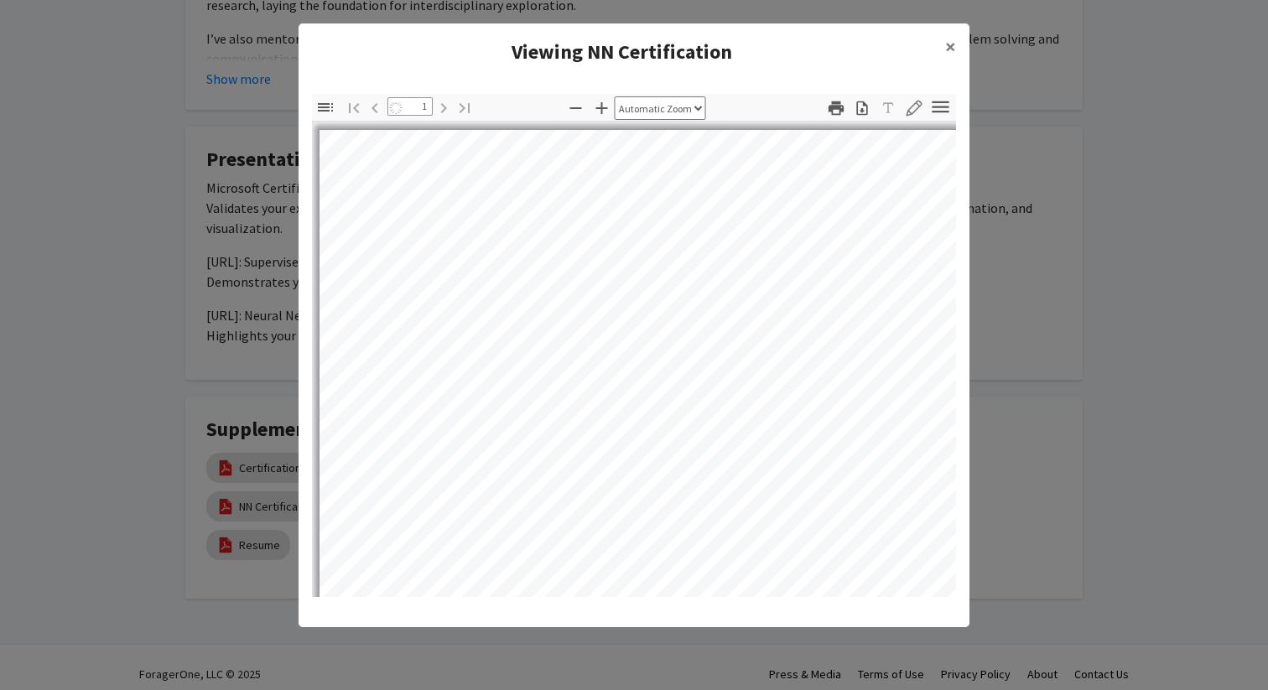
select select "auto"
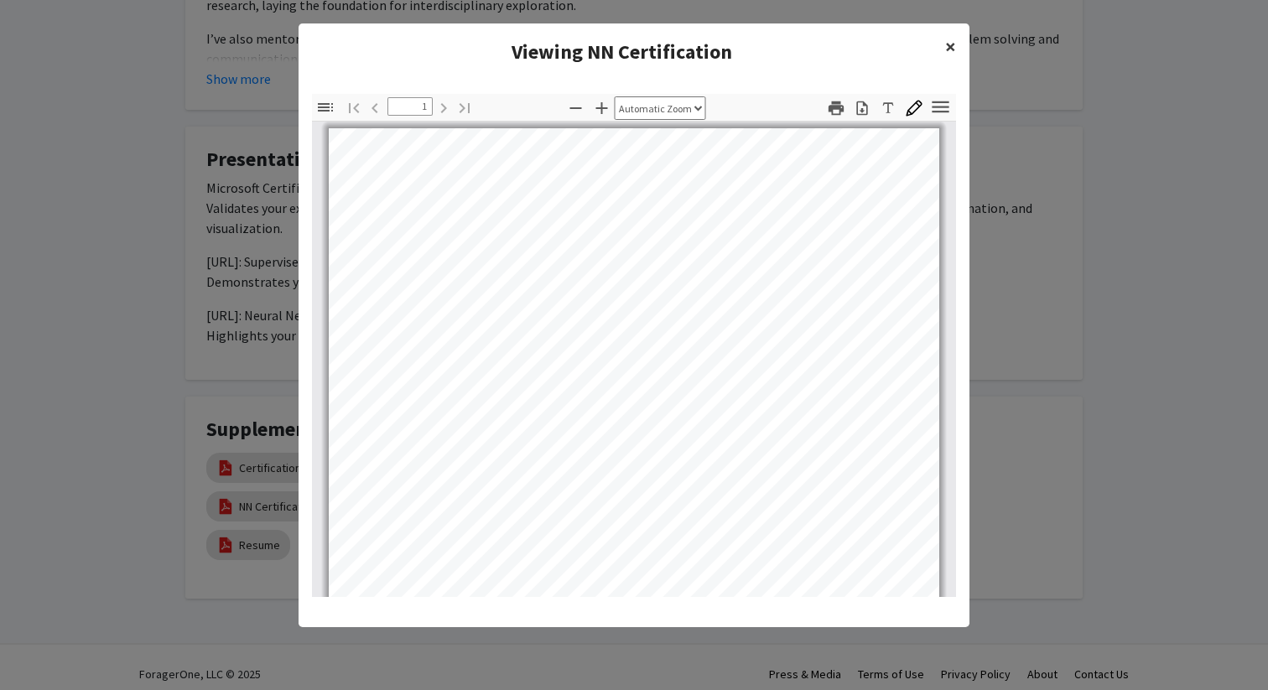
click at [951, 46] on span "×" at bounding box center [950, 47] width 11 height 26
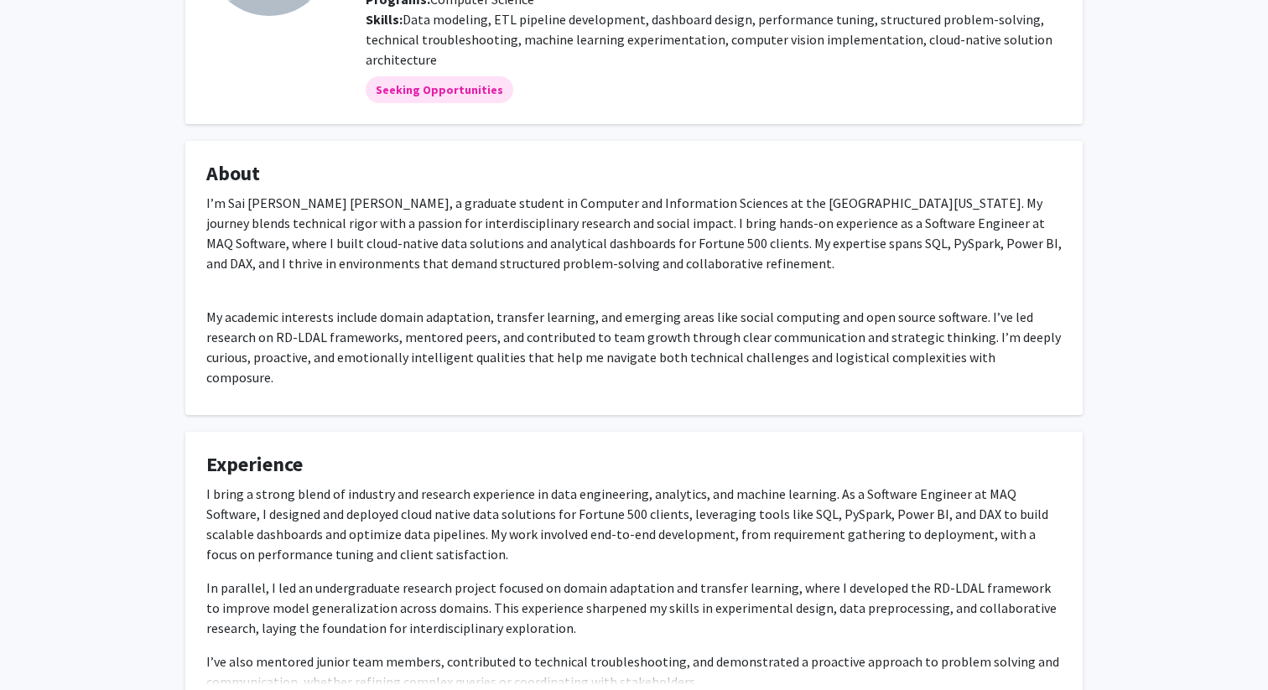
scroll to position [0, 0]
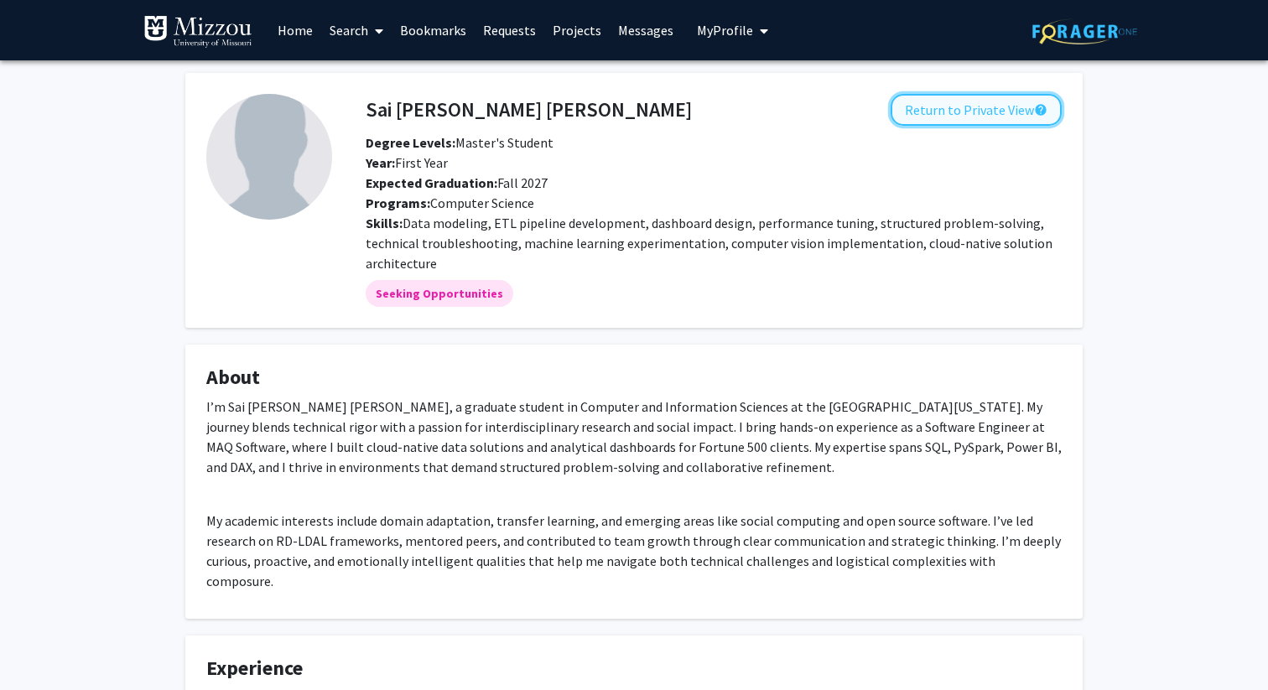
click at [938, 109] on button "Return to Private View help" at bounding box center [976, 110] width 171 height 32
